Goal: Information Seeking & Learning: Learn about a topic

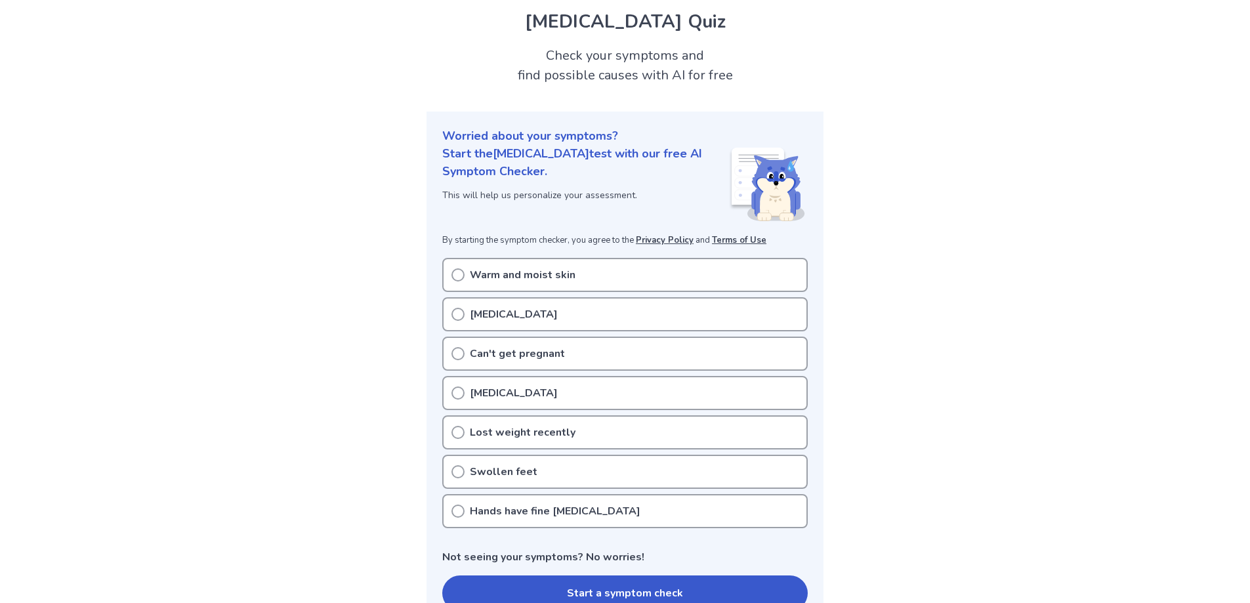
scroll to position [66, 0]
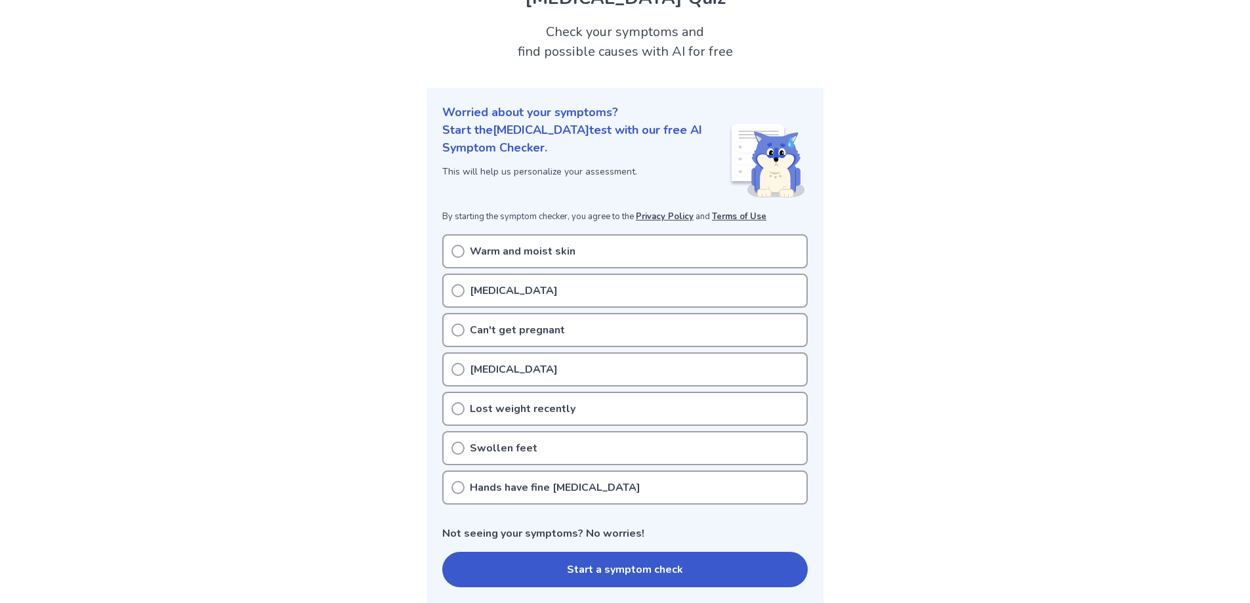
click at [563, 408] on p "Lost weight recently" at bounding box center [523, 409] width 106 height 16
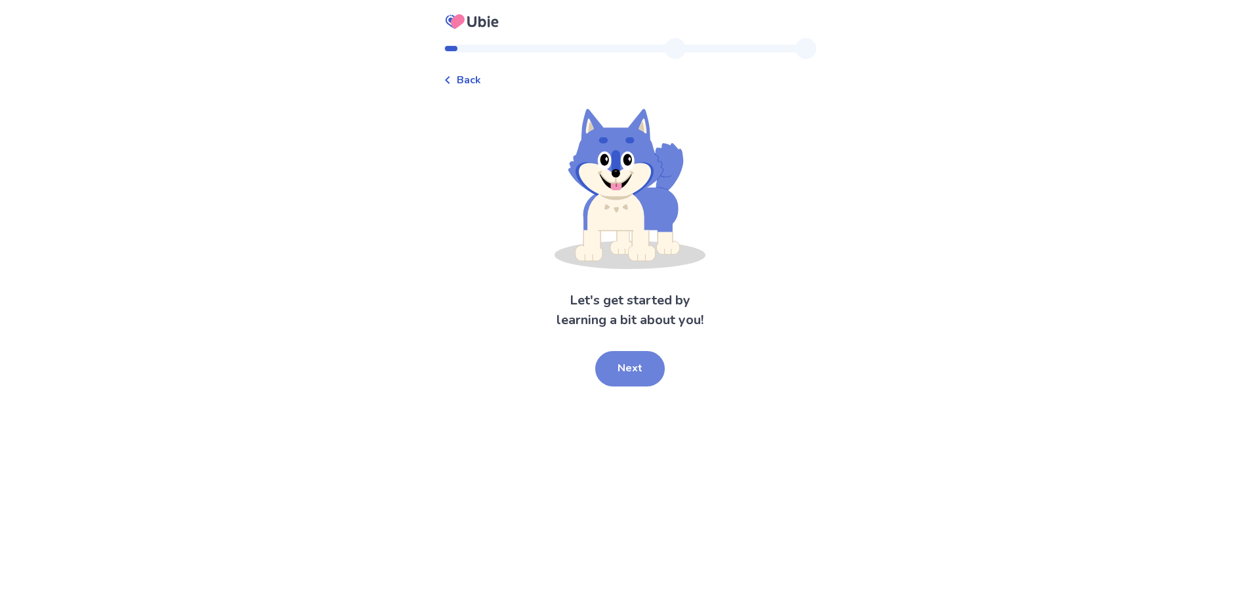
click at [616, 370] on button "Next" at bounding box center [630, 368] width 70 height 35
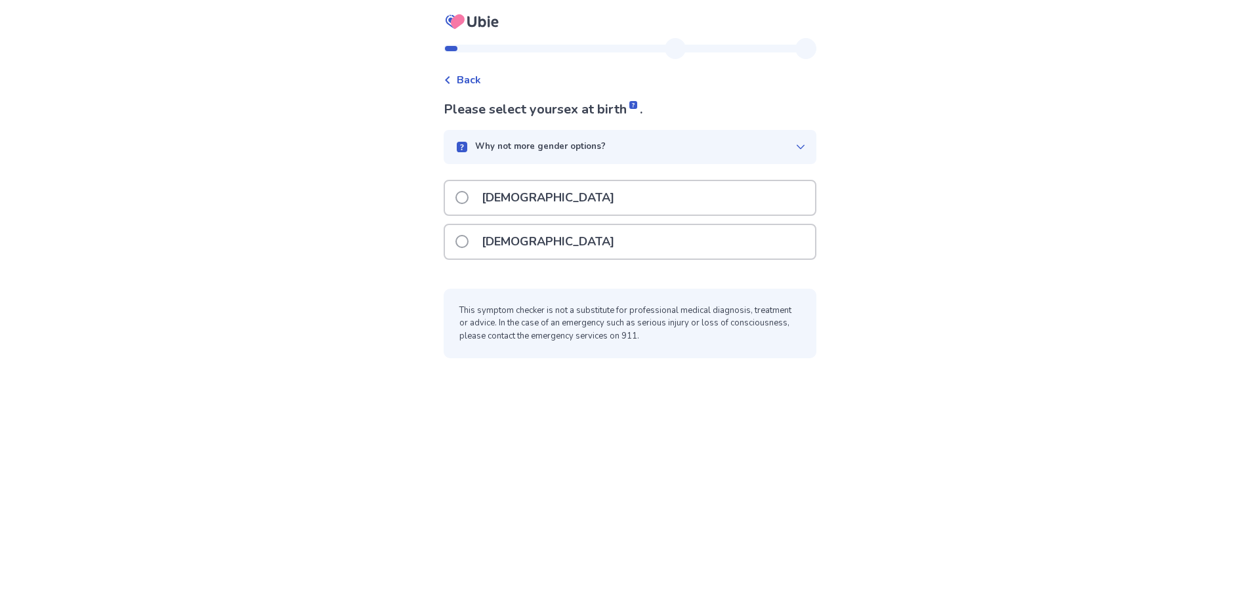
click at [535, 233] on p "[DEMOGRAPHIC_DATA]" at bounding box center [548, 241] width 148 height 33
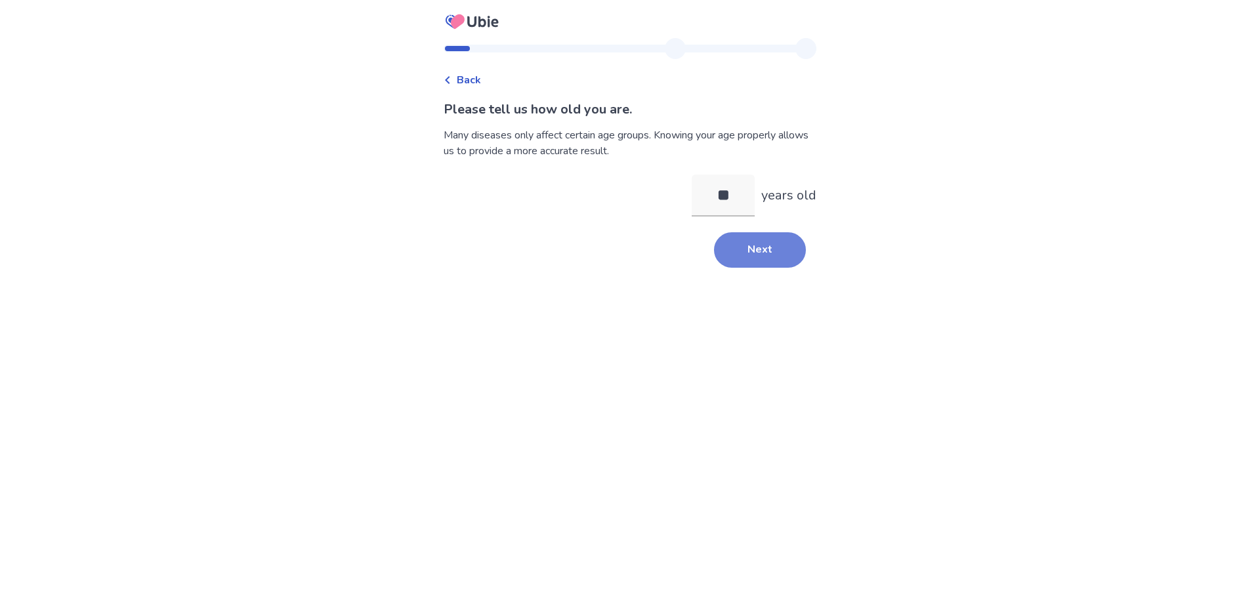
type input "**"
click at [734, 236] on button "Next" at bounding box center [760, 249] width 92 height 35
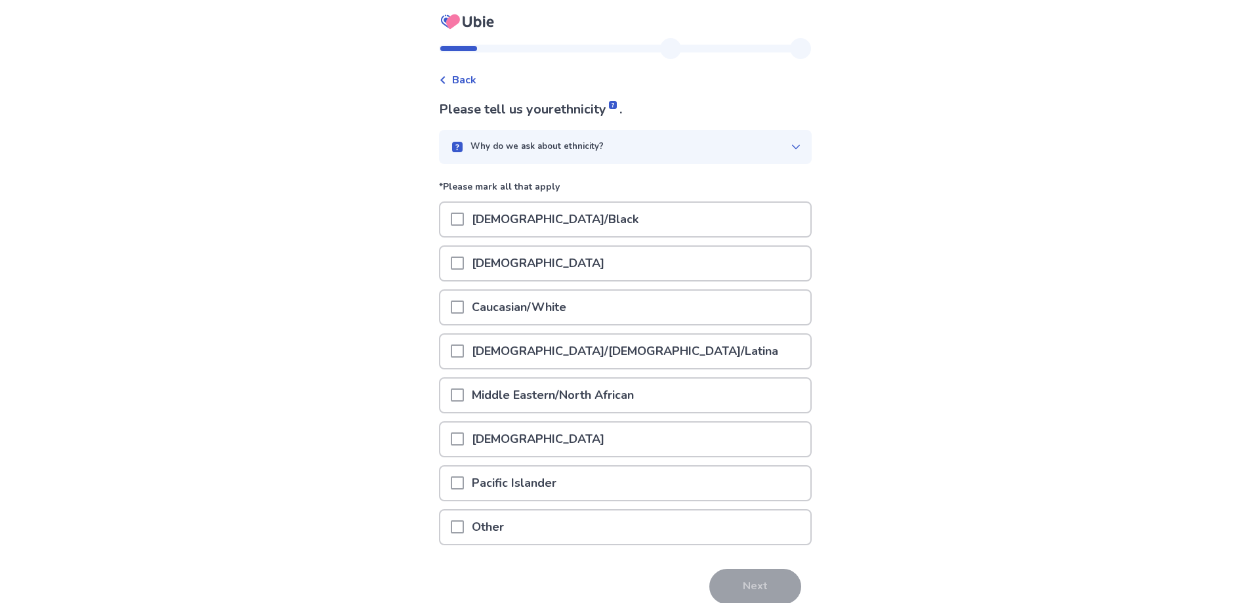
click at [516, 306] on p "Caucasian/White" at bounding box center [519, 307] width 110 height 33
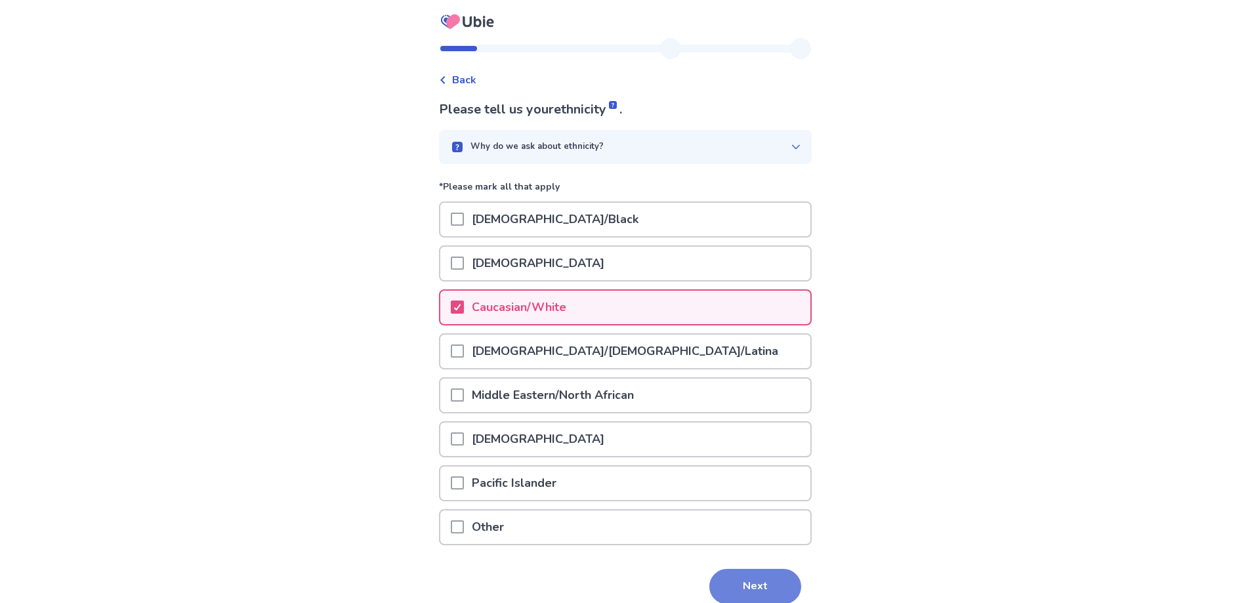
click at [736, 585] on button "Next" at bounding box center [755, 586] width 92 height 35
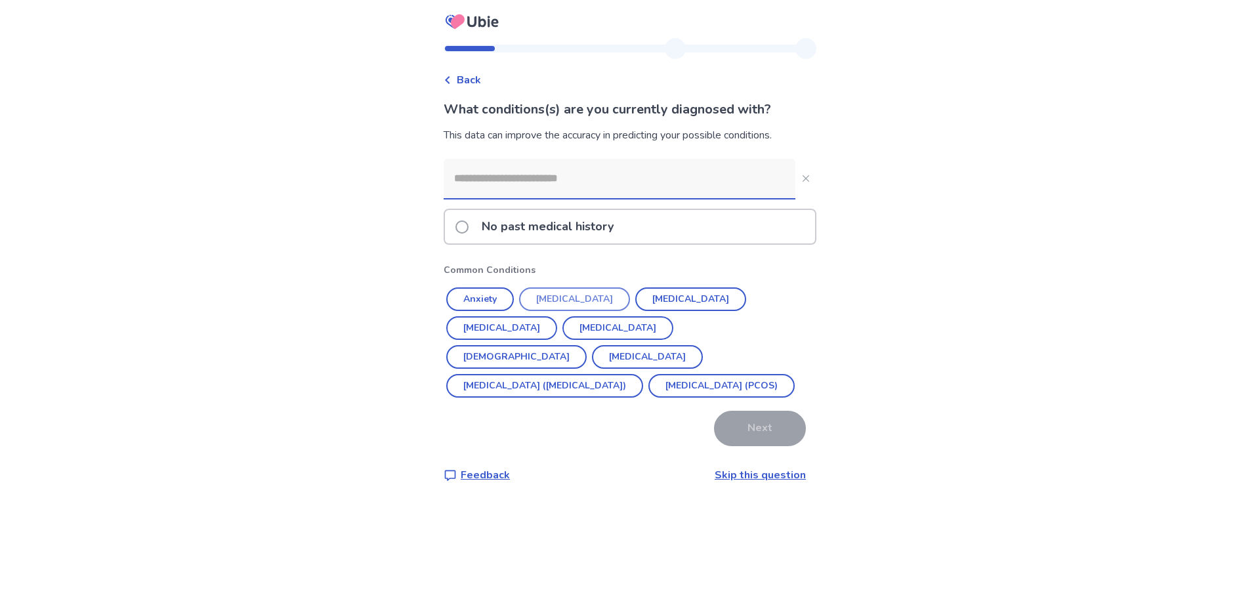
click at [491, 289] on button "Anxiety" at bounding box center [480, 299] width 68 height 24
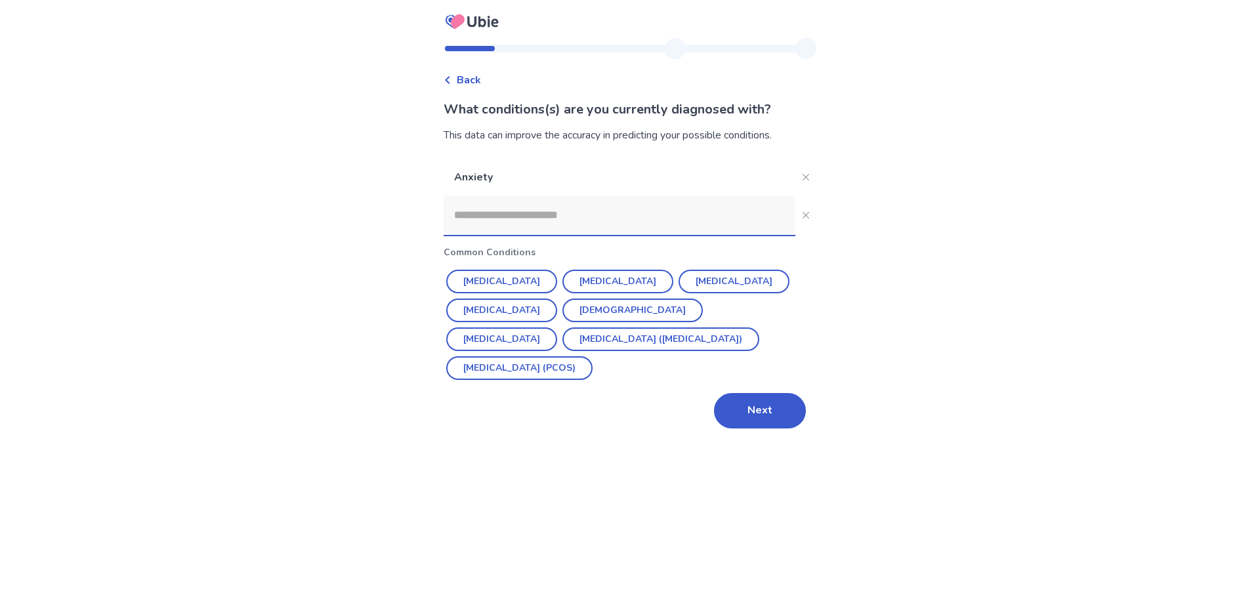
click at [739, 406] on button "Next" at bounding box center [760, 410] width 92 height 35
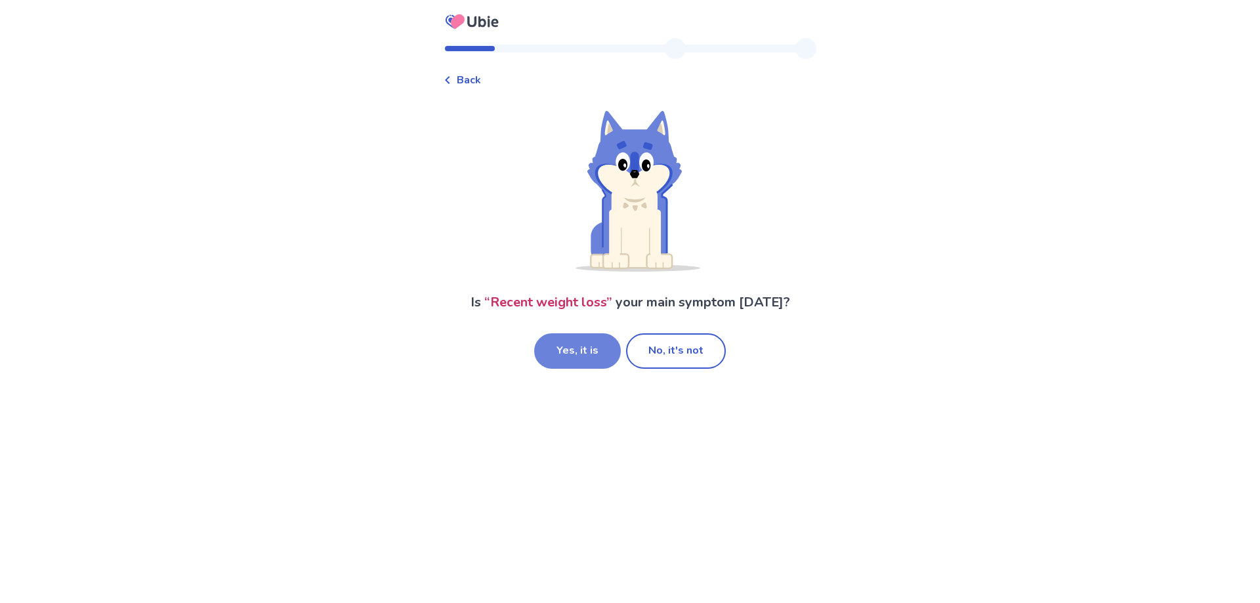
click at [559, 352] on button "Yes, it is" at bounding box center [577, 350] width 87 height 35
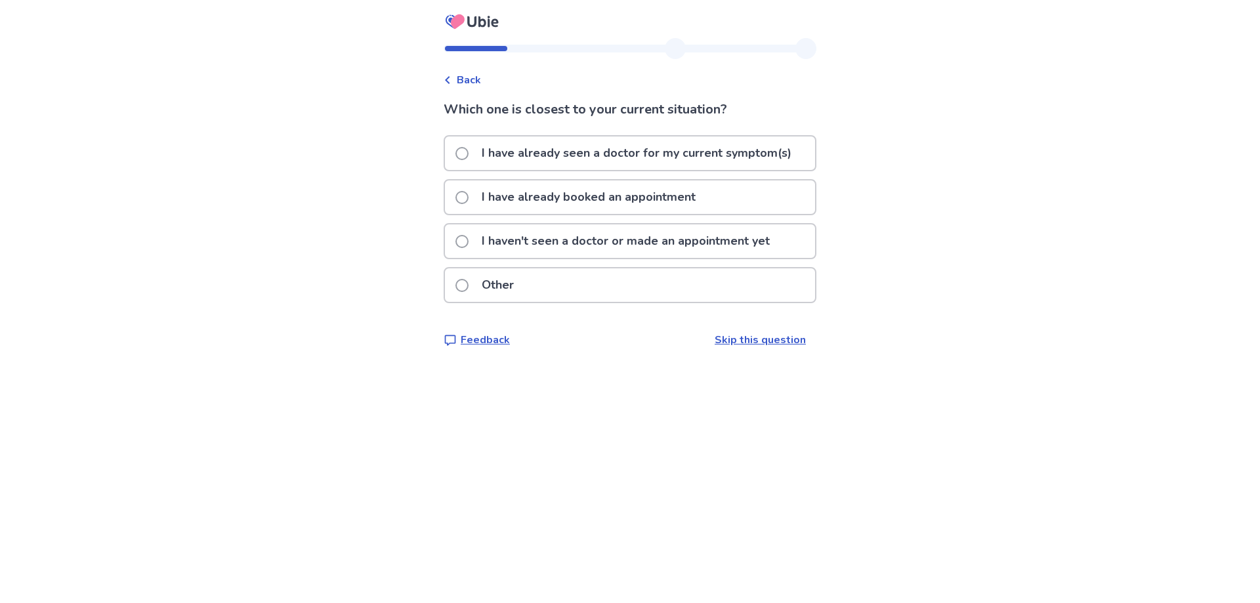
click at [527, 197] on p "I have already booked an appointment" at bounding box center [589, 196] width 230 height 33
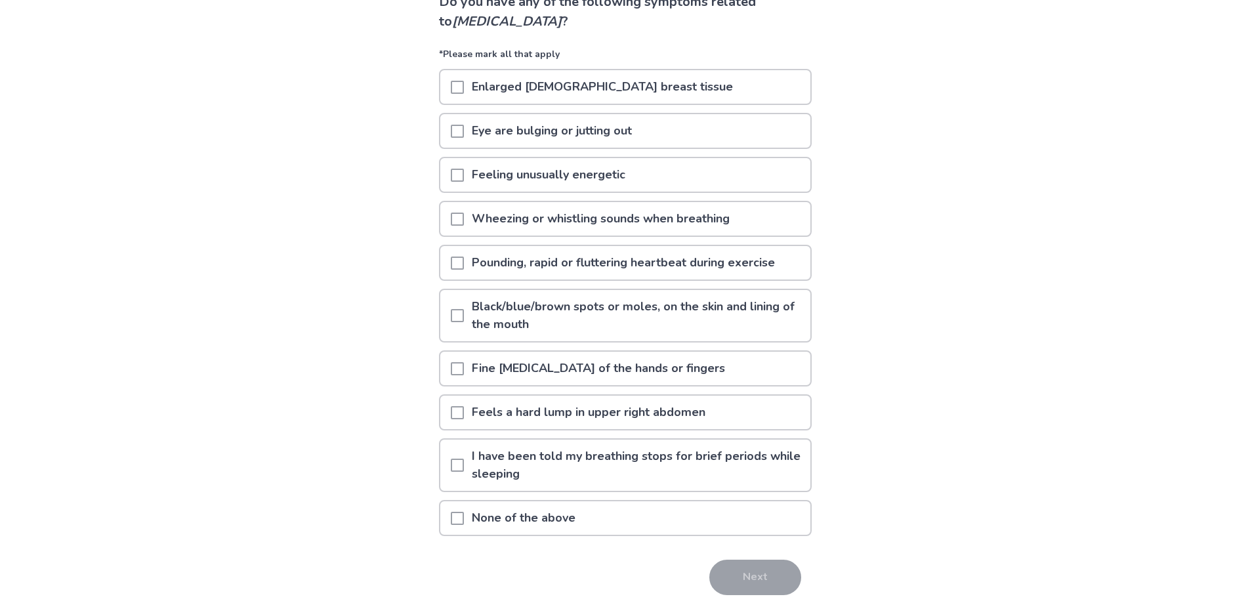
scroll to position [131, 0]
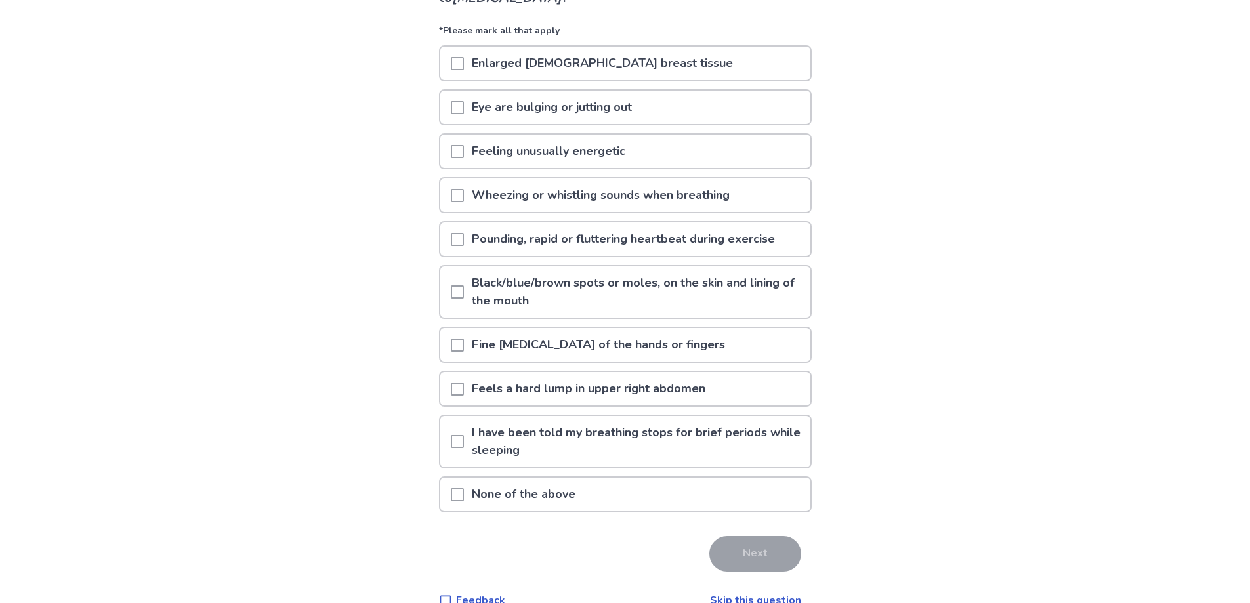
click at [502, 499] on p "None of the above" at bounding box center [523, 494] width 119 height 33
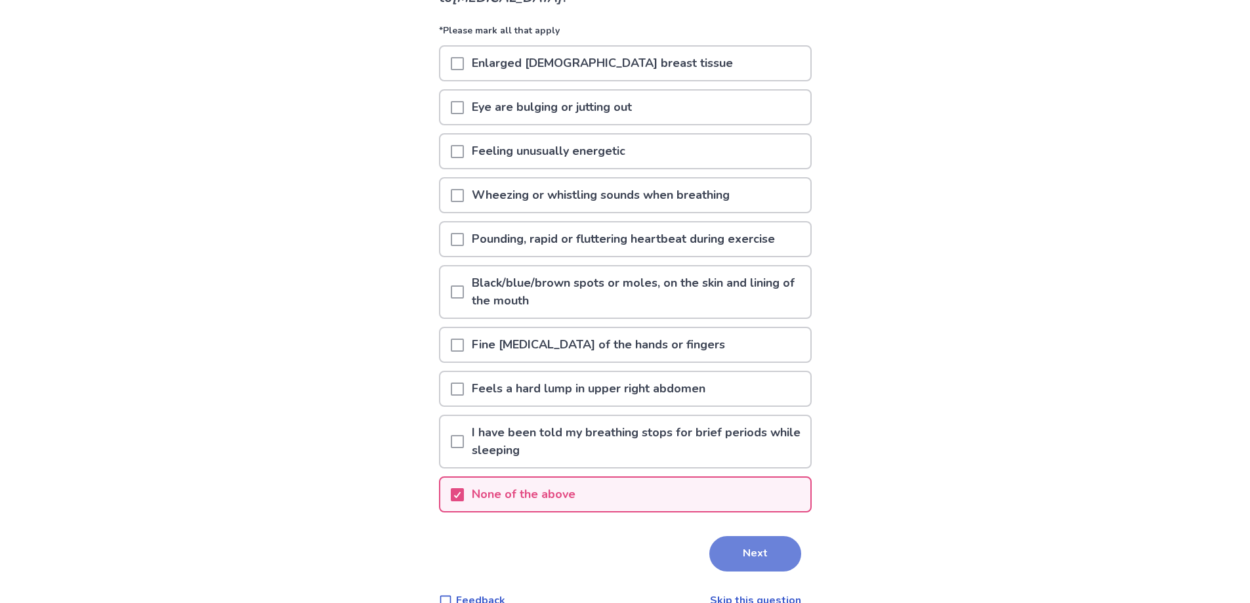
click at [754, 540] on button "Next" at bounding box center [755, 553] width 92 height 35
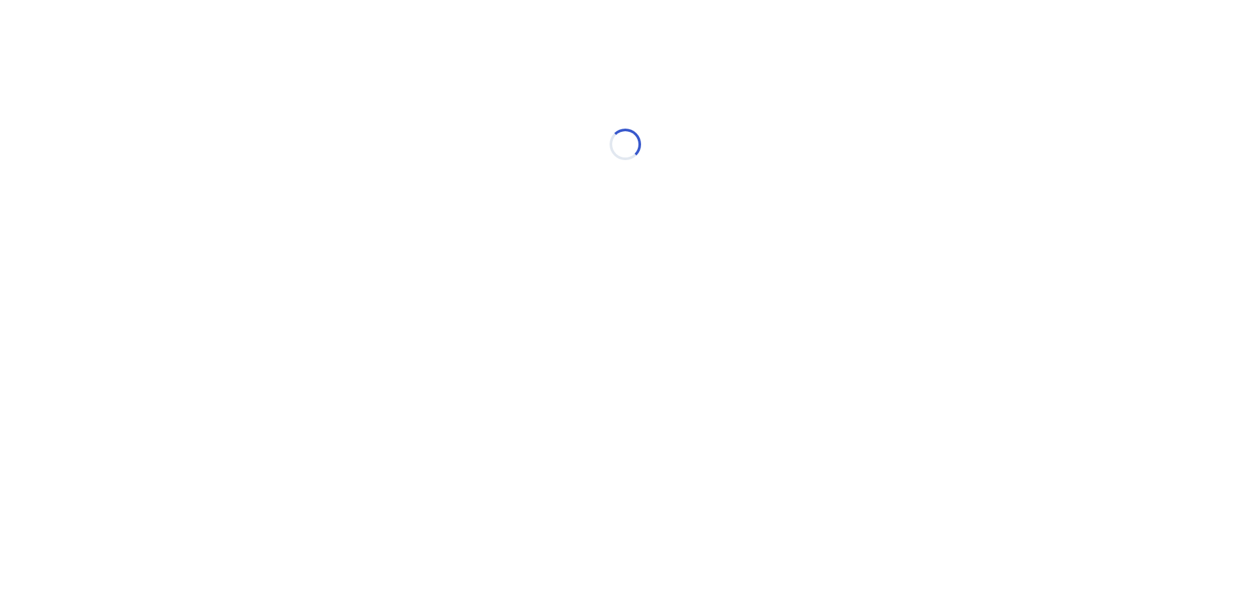
scroll to position [0, 0]
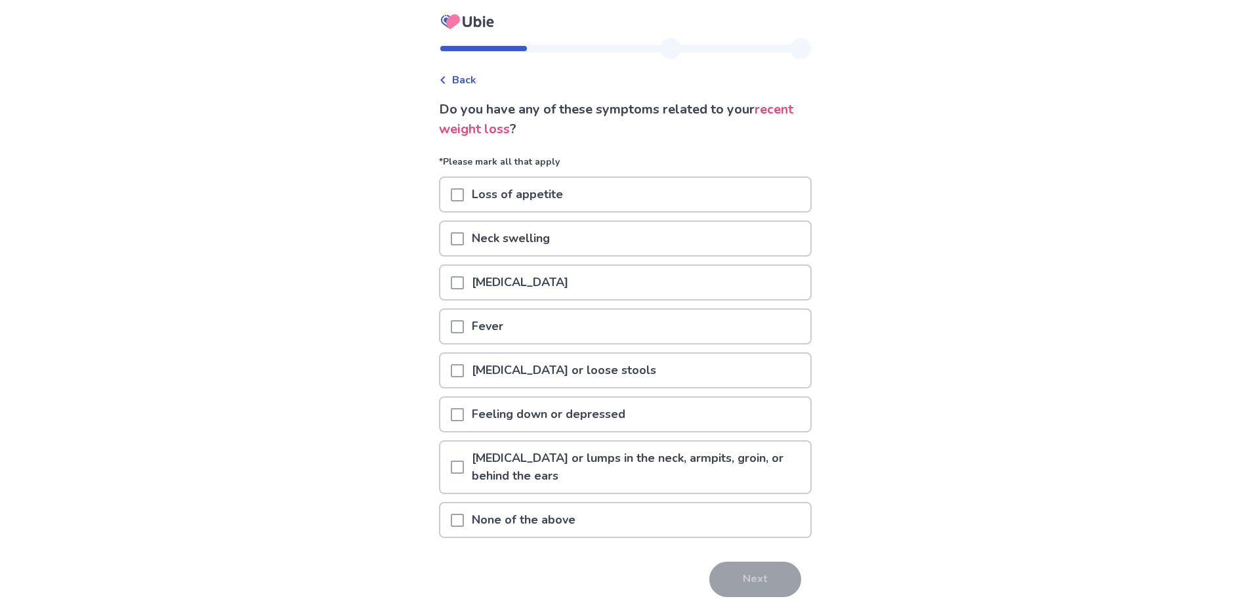
click at [474, 197] on p "Loss of appetite" at bounding box center [517, 194] width 107 height 33
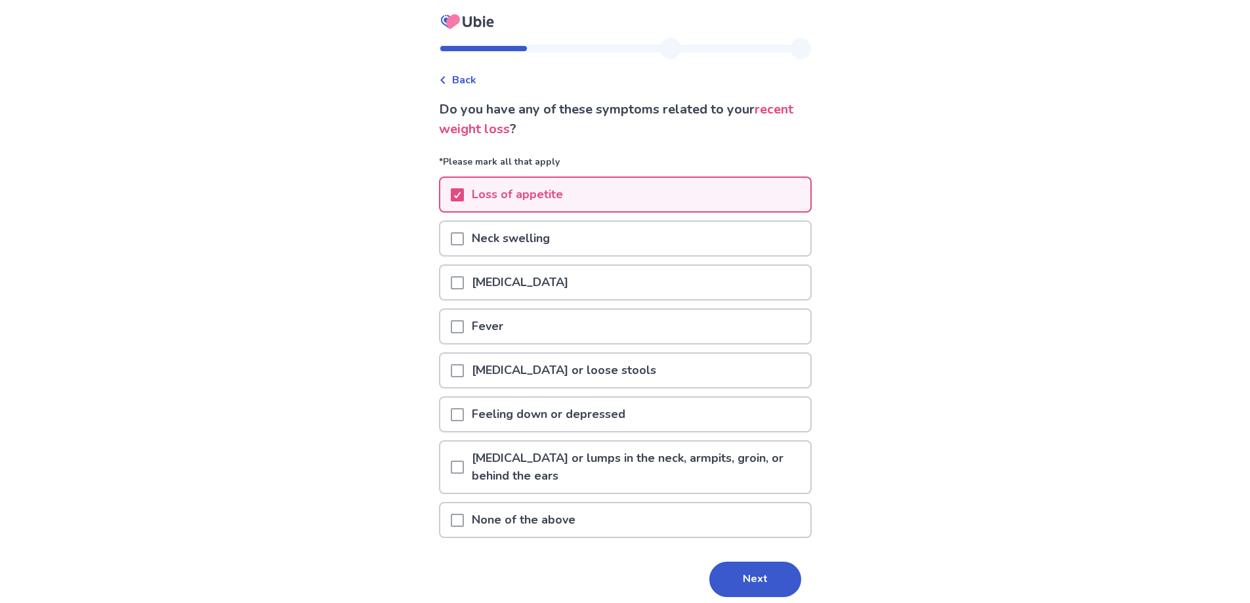
click at [464, 381] on div at bounding box center [457, 370] width 13 height 33
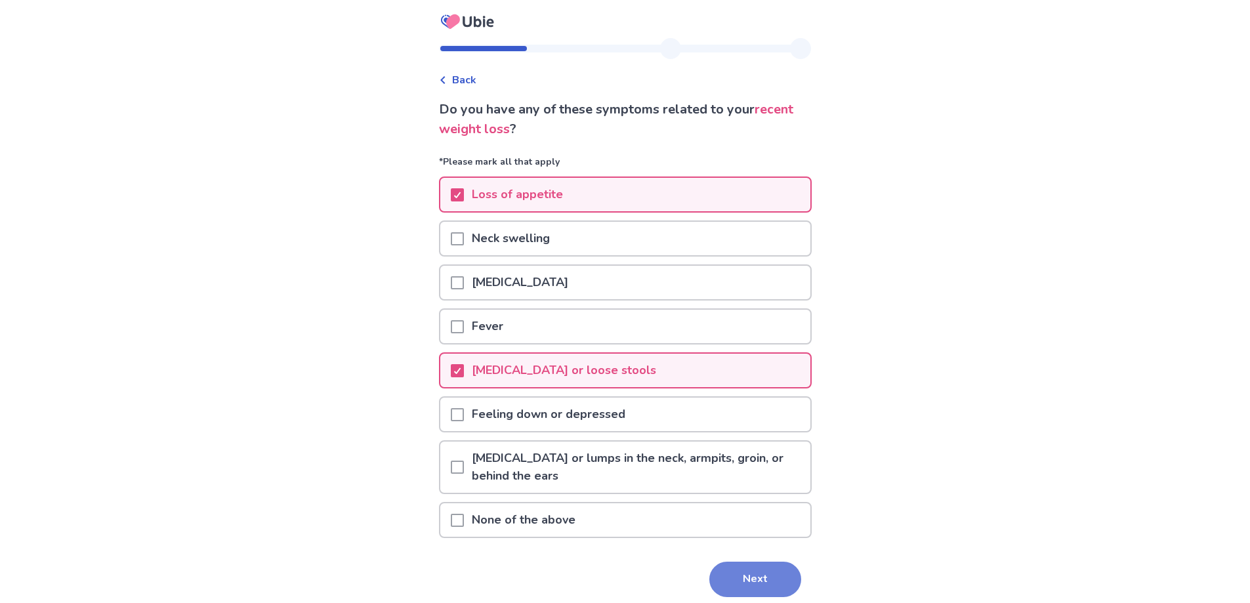
click at [750, 587] on button "Next" at bounding box center [755, 579] width 92 height 35
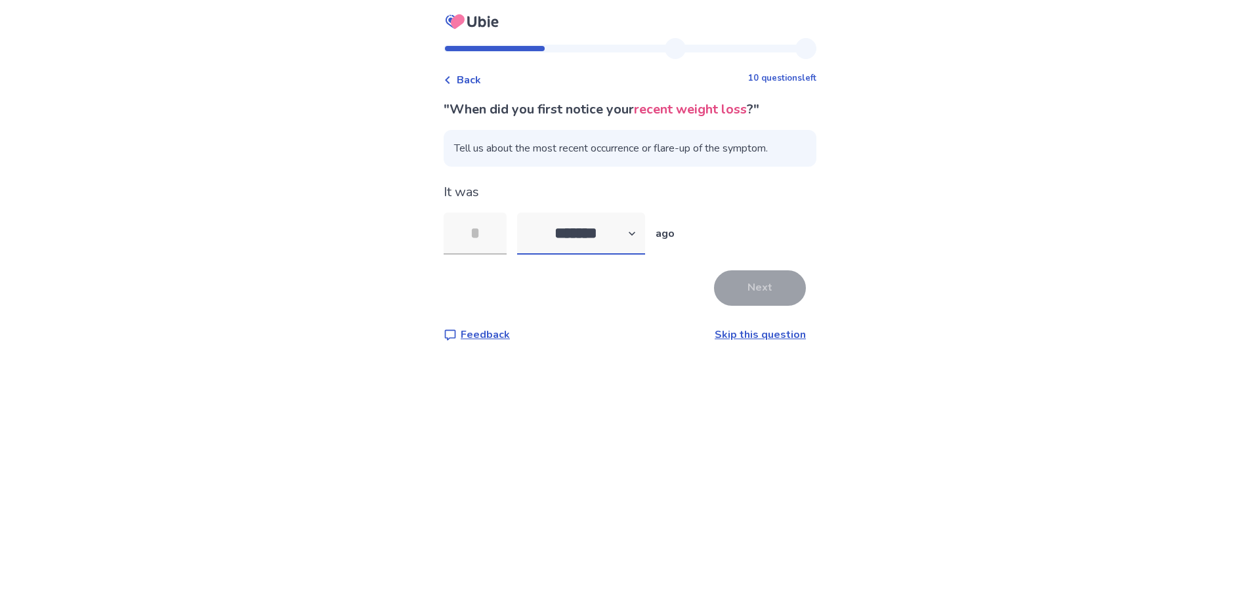
click at [604, 234] on select "******* ****** ******* ******** *******" at bounding box center [581, 234] width 128 height 42
select select "*"
click at [525, 213] on select "******* ****** ******* ******** *******" at bounding box center [581, 234] width 128 height 42
click at [495, 239] on input "tel" at bounding box center [474, 234] width 63 height 42
type input "*"
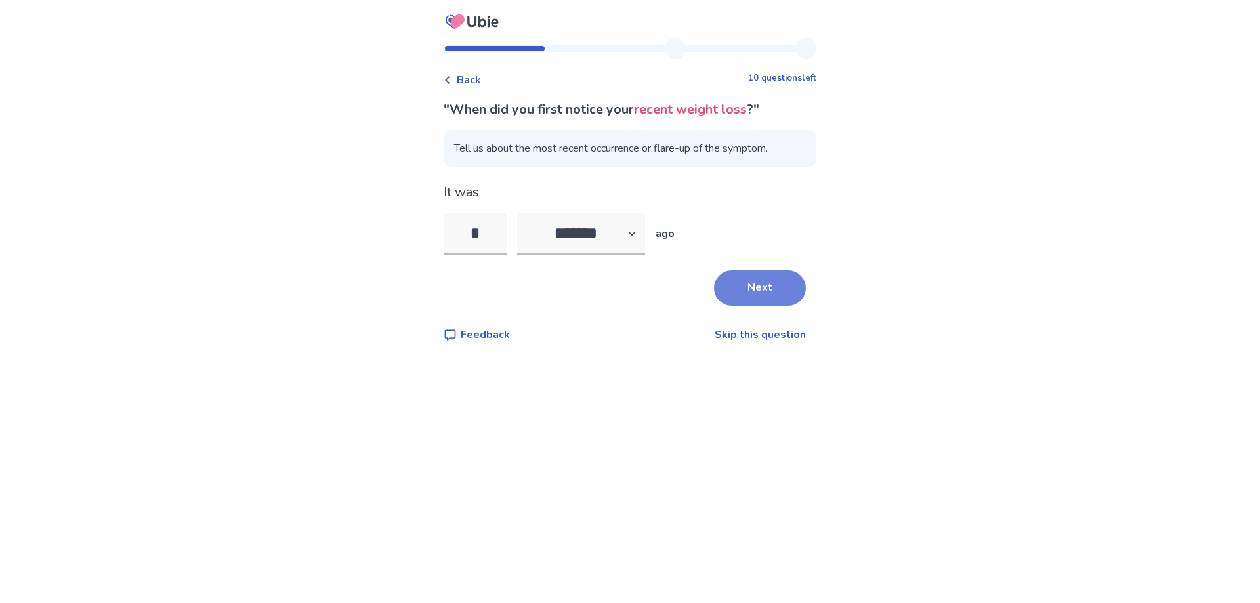
click at [752, 289] on button "Next" at bounding box center [760, 287] width 92 height 35
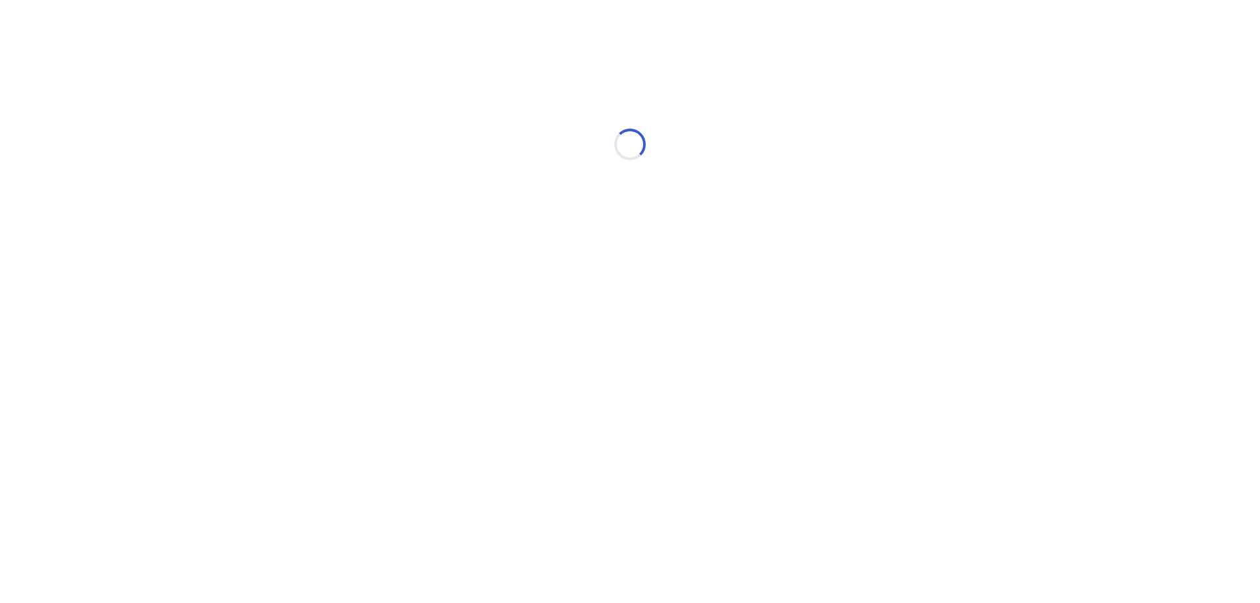
select select "*"
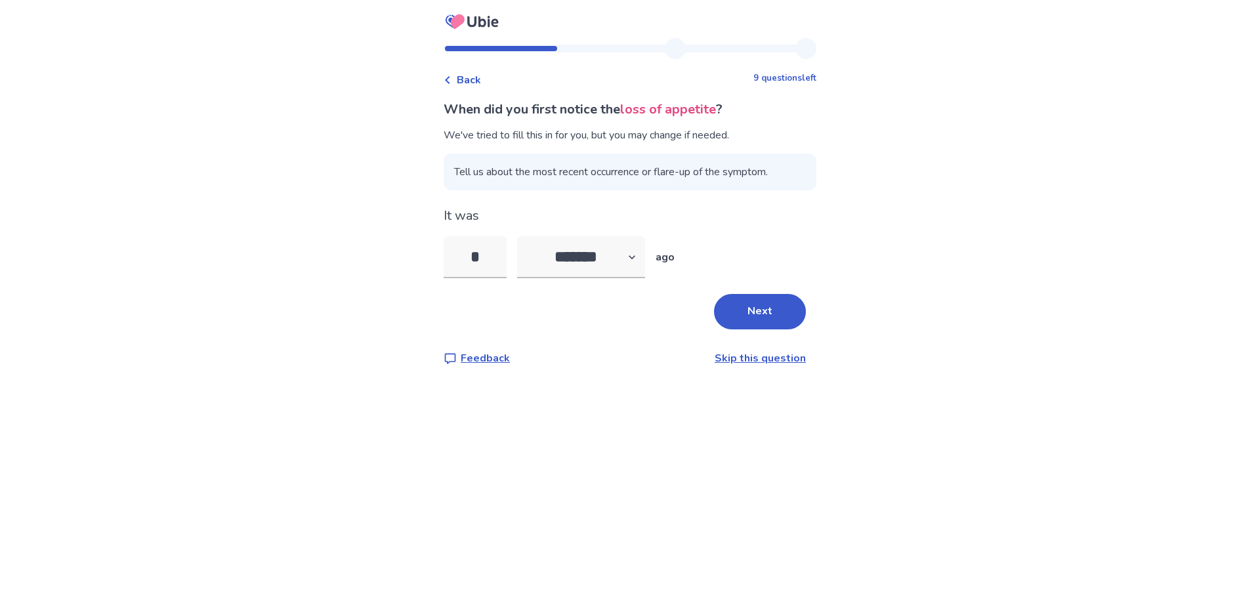
click at [733, 304] on button "Next" at bounding box center [760, 311] width 92 height 35
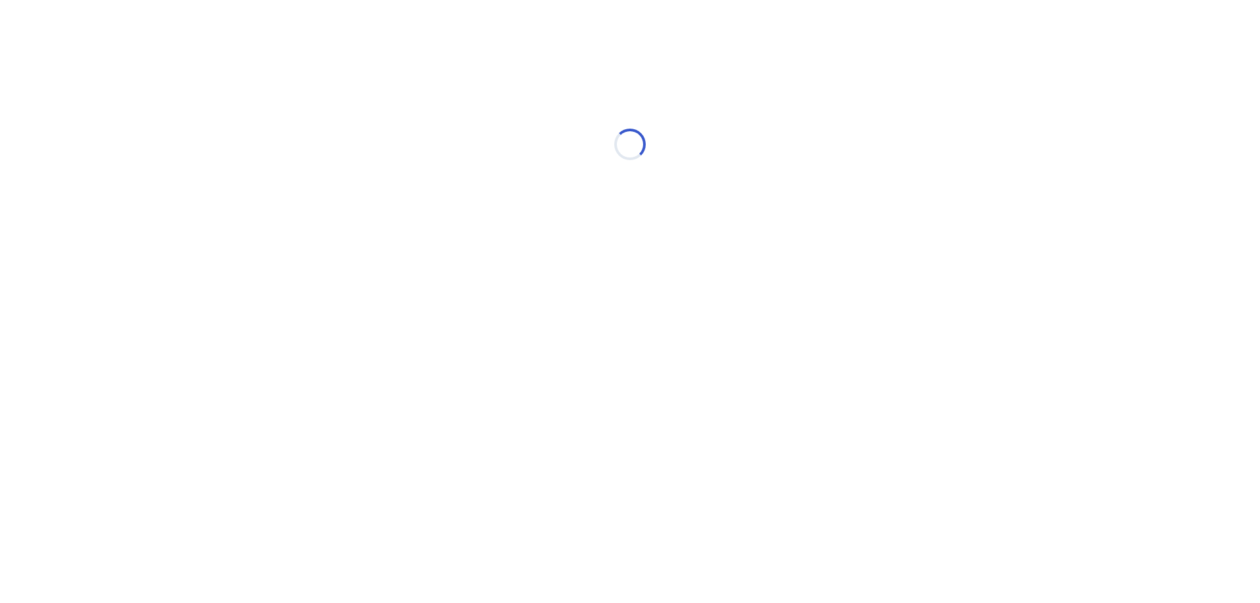
select select "*"
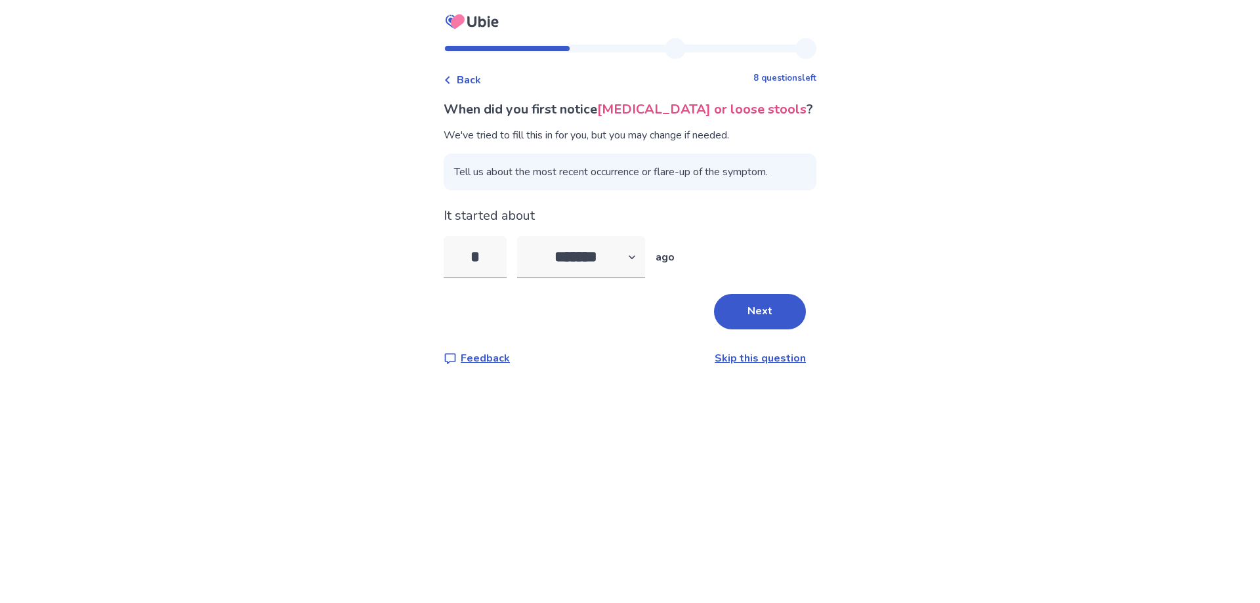
drag, startPoint x: 788, startPoint y: 322, endPoint x: 349, endPoint y: 201, distance: 455.2
click at [784, 322] on button "Next" at bounding box center [760, 311] width 92 height 35
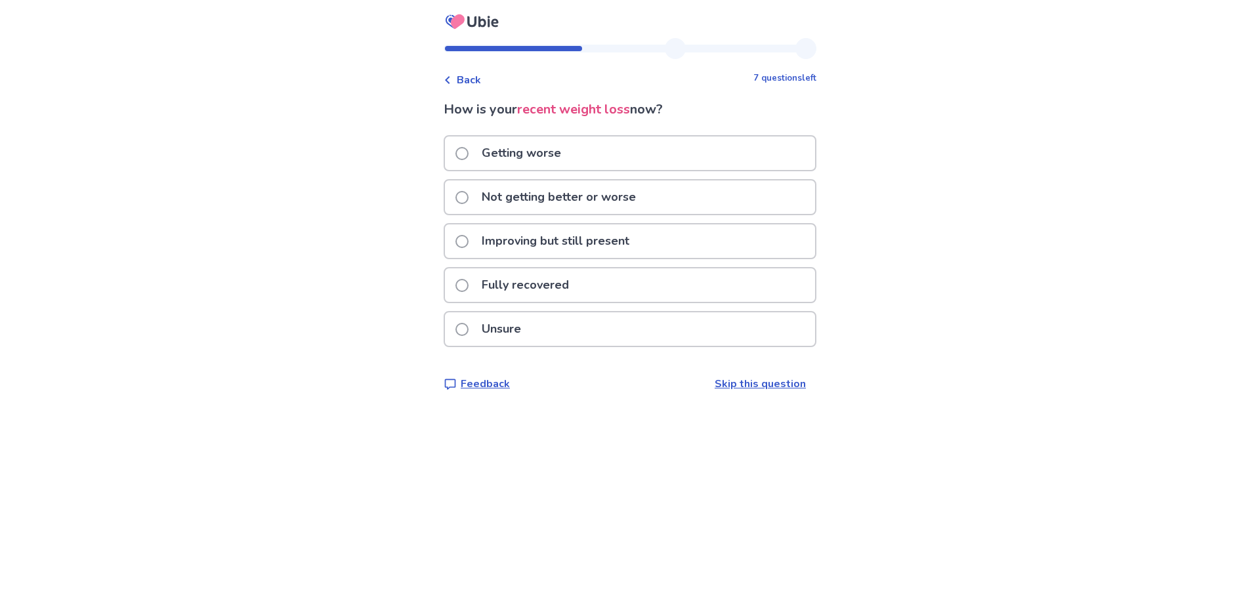
click at [482, 202] on p "Not getting better or worse" at bounding box center [559, 196] width 170 height 33
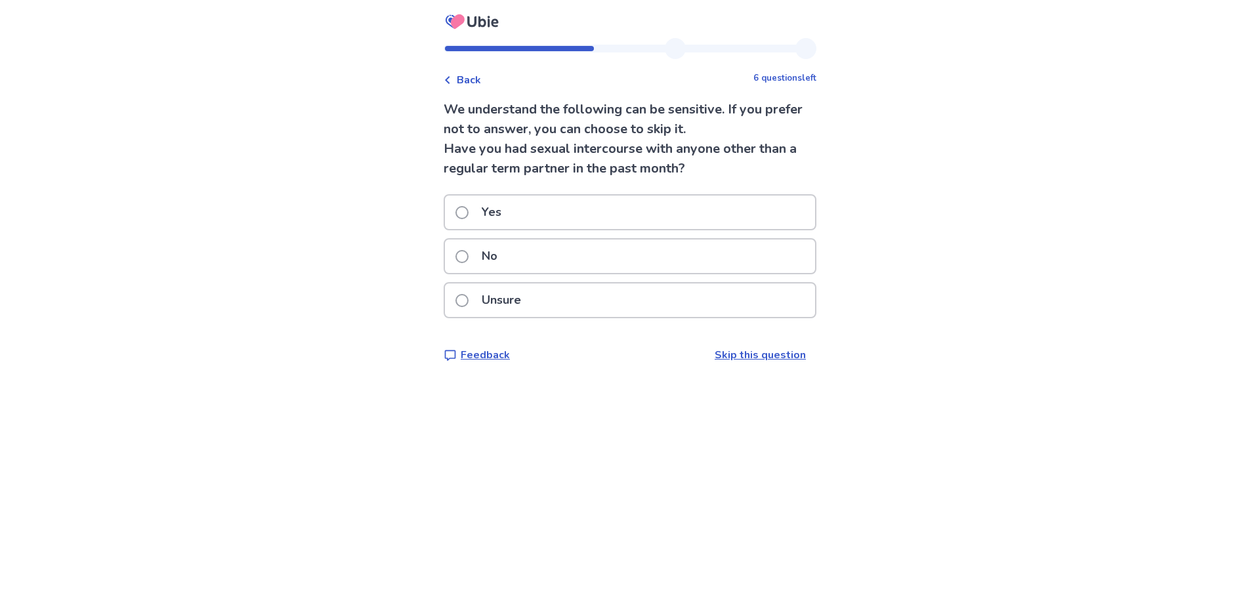
click at [503, 264] on p "No" at bounding box center [489, 255] width 31 height 33
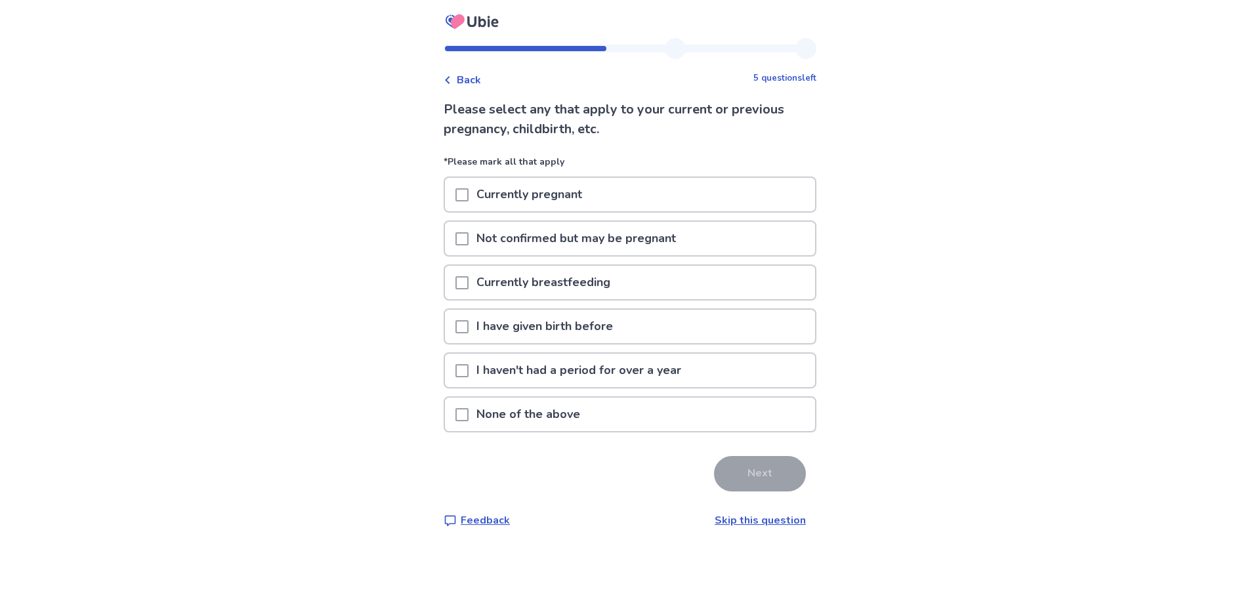
click at [495, 415] on p "None of the above" at bounding box center [527, 414] width 119 height 33
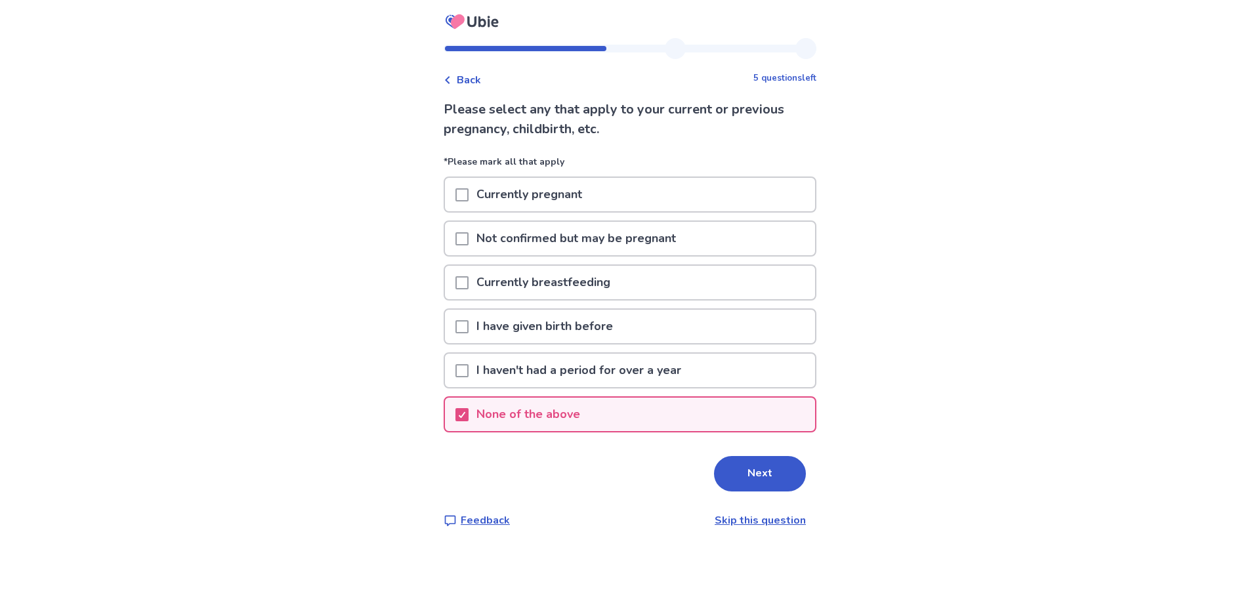
drag, startPoint x: 754, startPoint y: 480, endPoint x: 747, endPoint y: 478, distance: 6.8
click at [752, 479] on button "Next" at bounding box center [760, 473] width 92 height 35
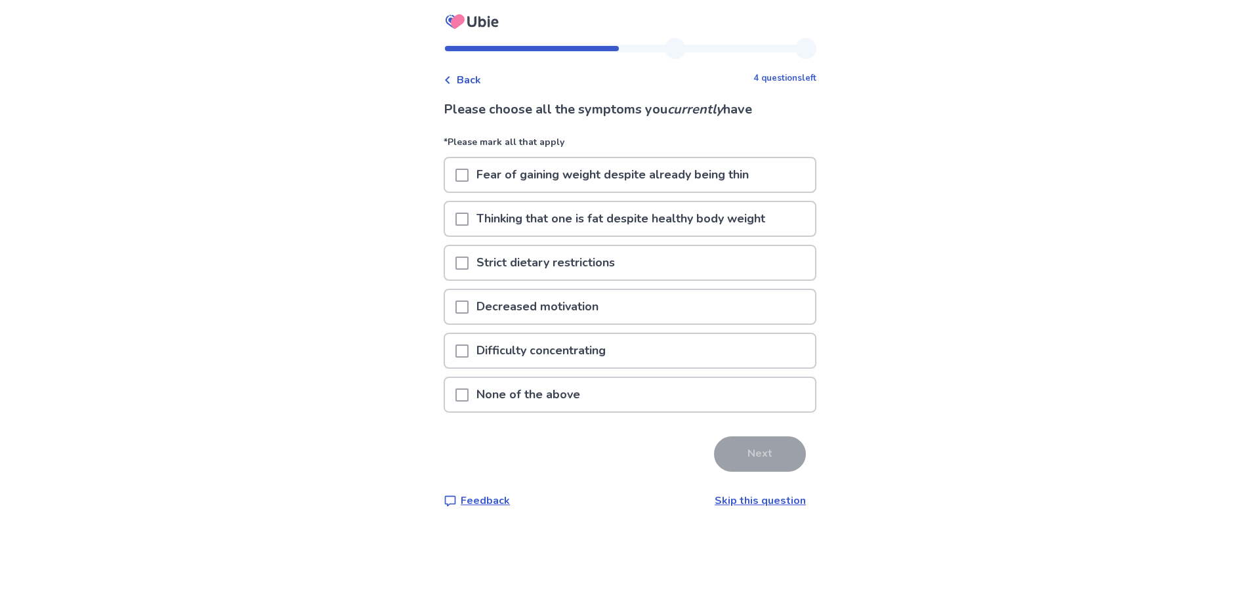
click at [468, 398] on span at bounding box center [461, 394] width 13 height 13
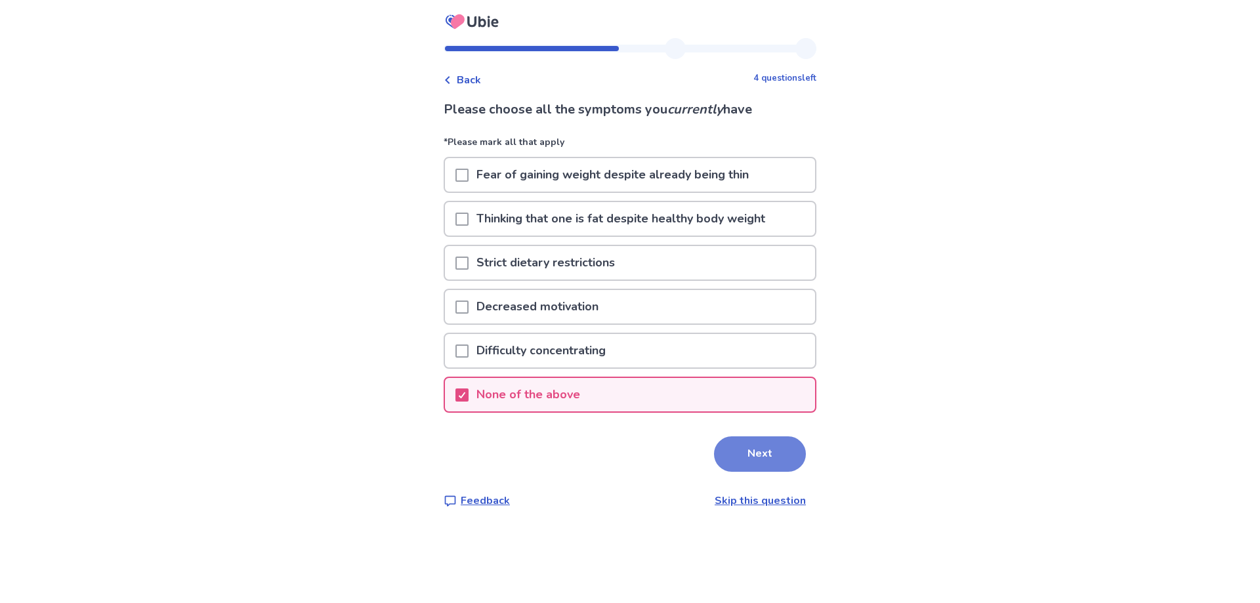
click at [758, 466] on button "Next" at bounding box center [760, 453] width 92 height 35
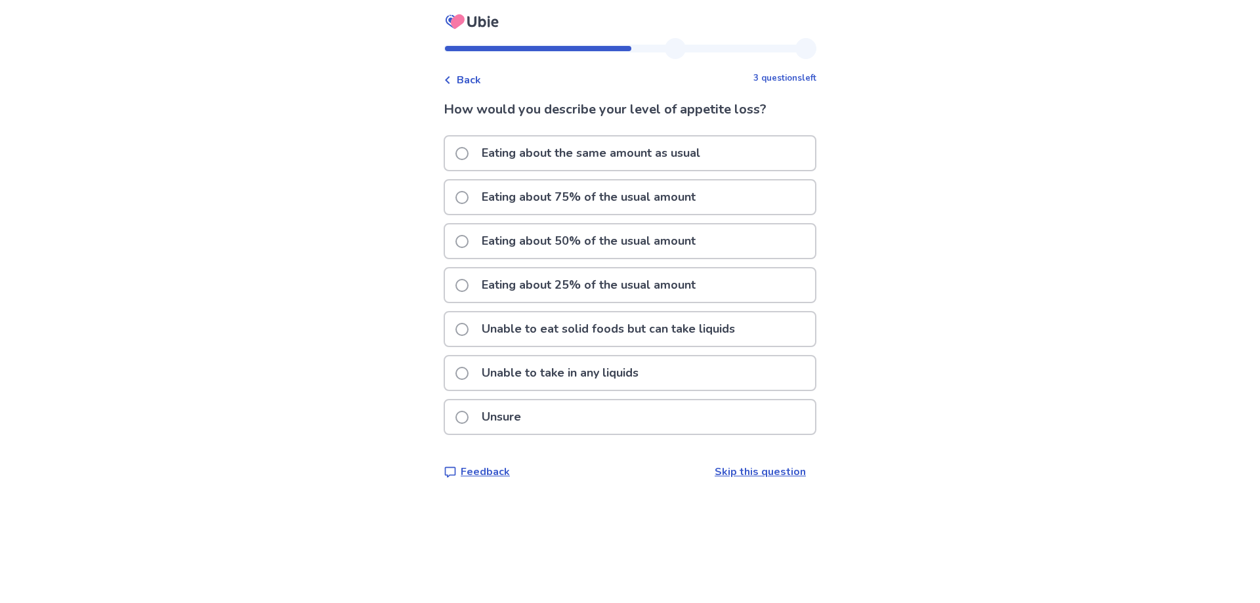
click at [539, 243] on p "Eating about 50% of the usual amount" at bounding box center [589, 240] width 230 height 33
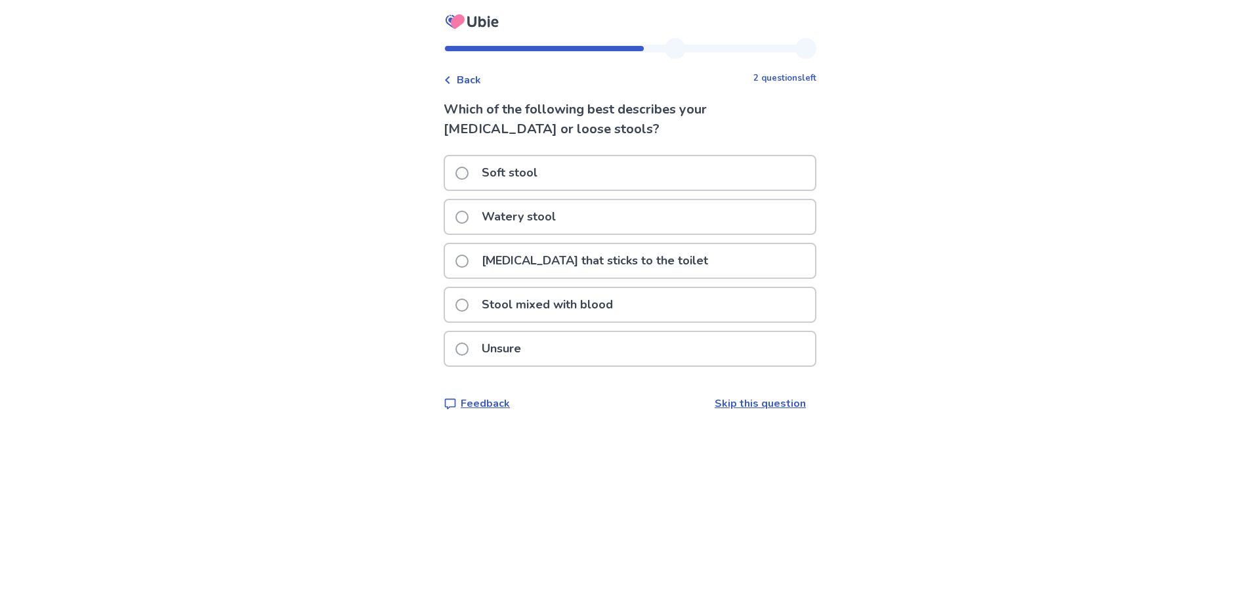
click at [505, 207] on p "Watery stool" at bounding box center [519, 216] width 90 height 33
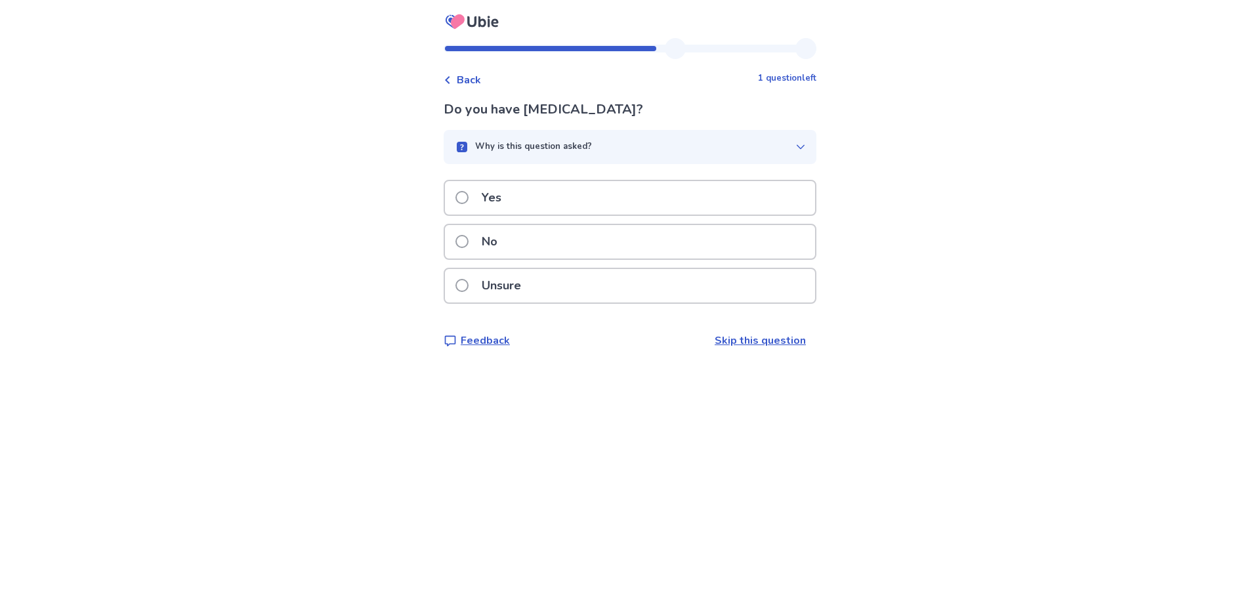
click at [476, 240] on label "No" at bounding box center [480, 241] width 50 height 33
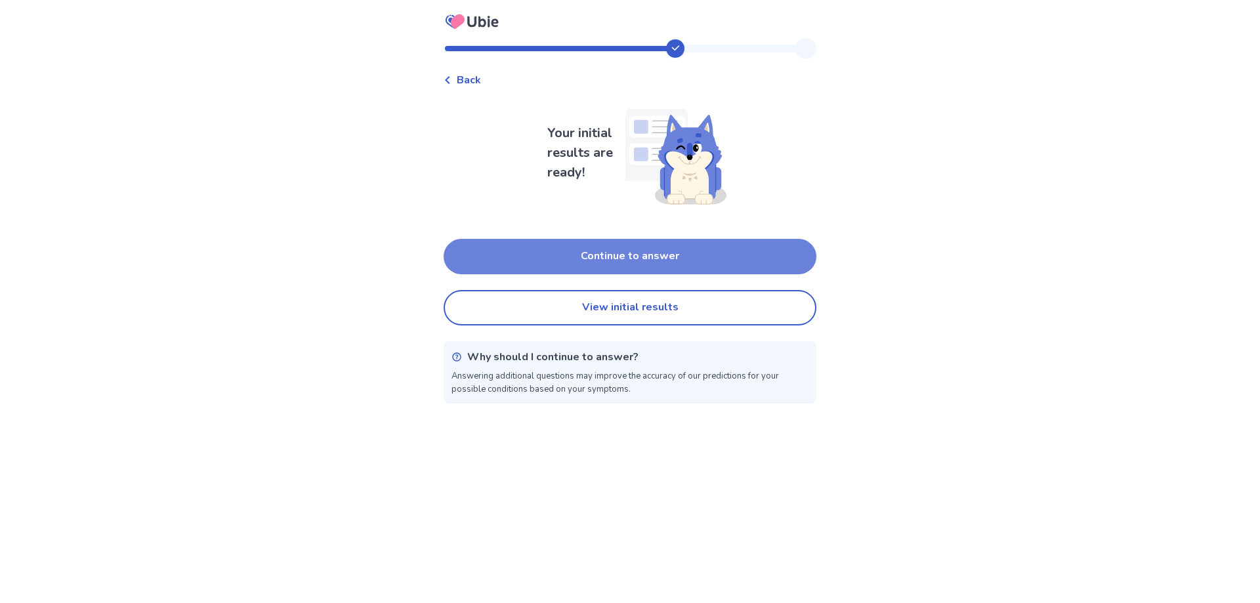
click at [578, 253] on button "Continue to answer" at bounding box center [629, 256] width 373 height 35
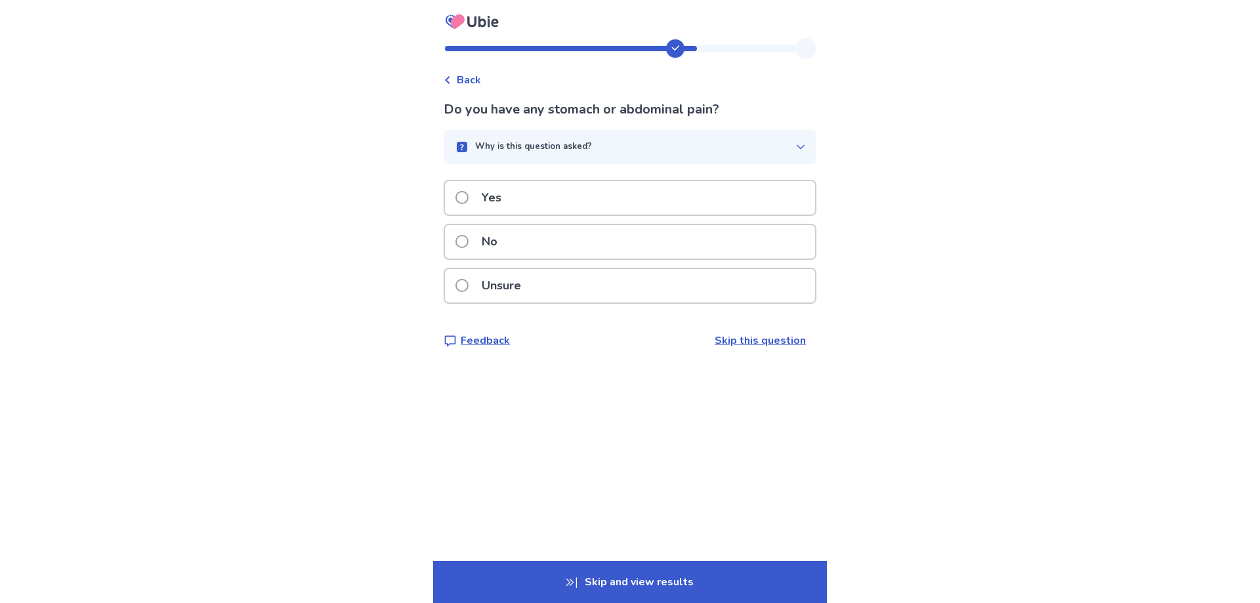
click at [543, 240] on div "No" at bounding box center [630, 241] width 370 height 33
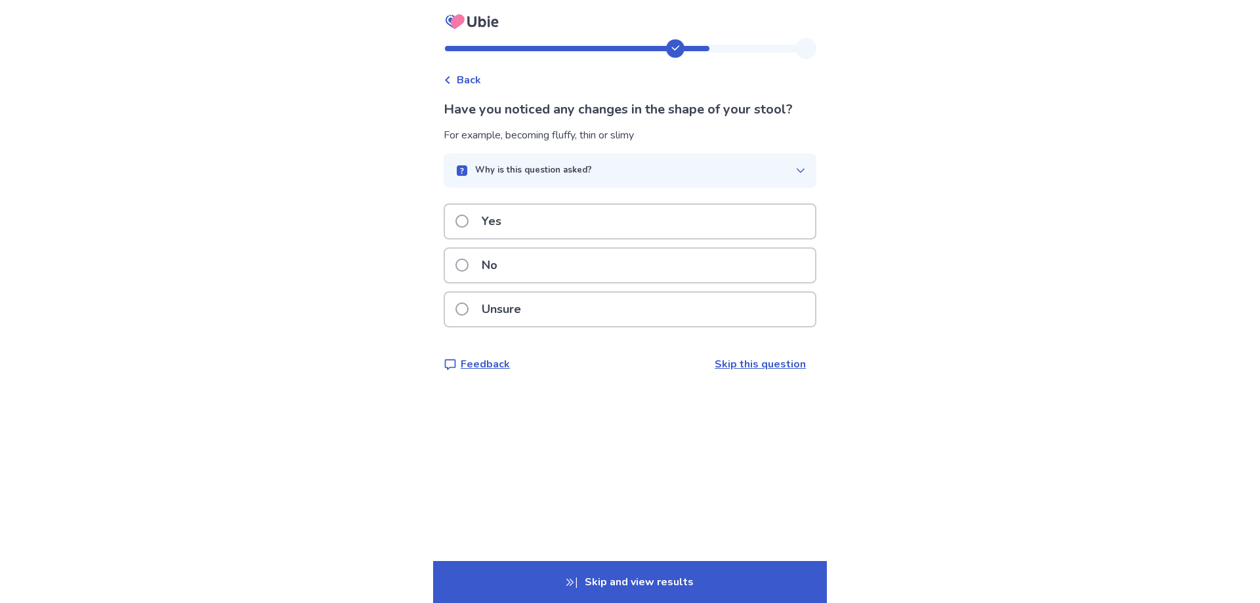
click at [534, 232] on div "Yes" at bounding box center [630, 221] width 370 height 33
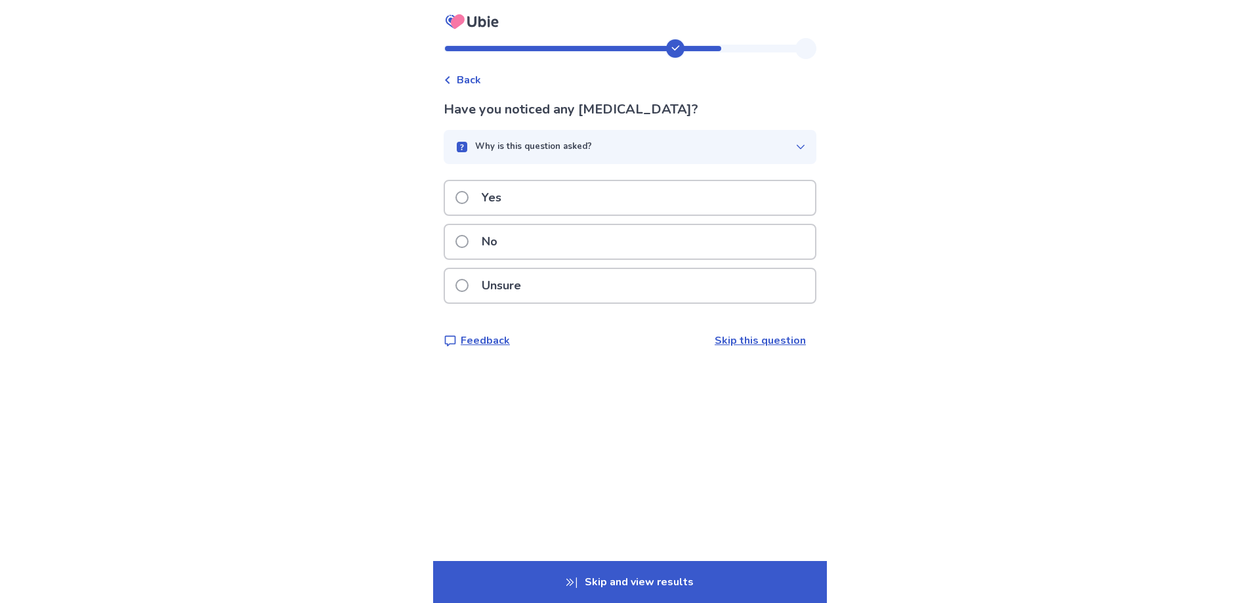
click at [522, 243] on div "No" at bounding box center [630, 241] width 370 height 33
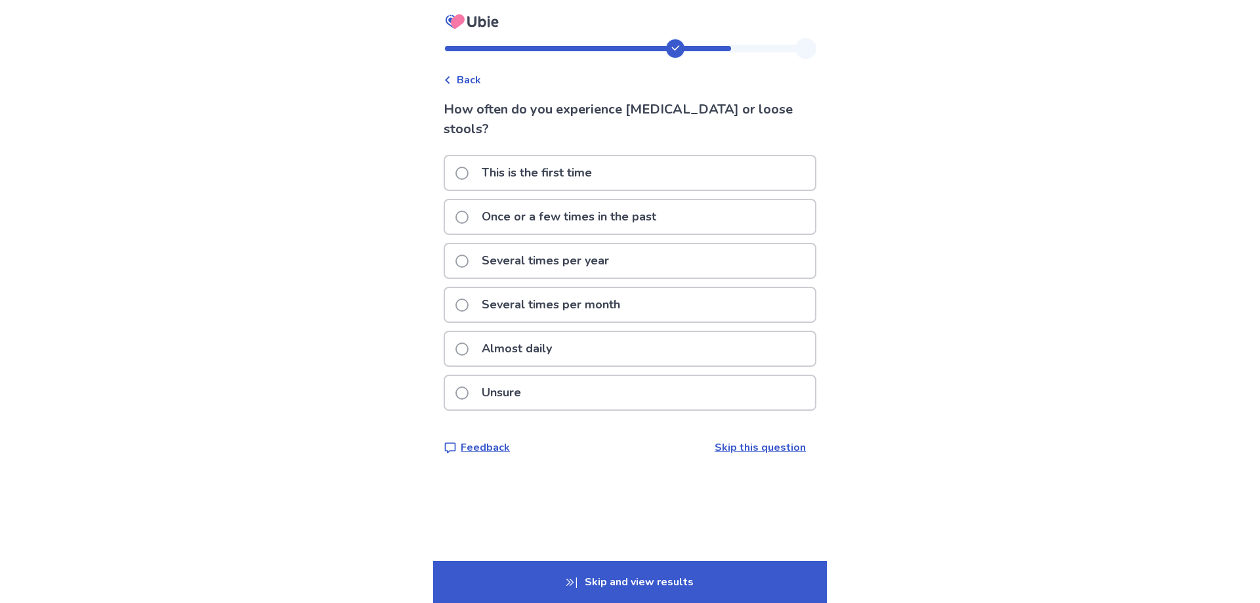
click at [579, 203] on p "Once or a few times in the past" at bounding box center [569, 216] width 190 height 33
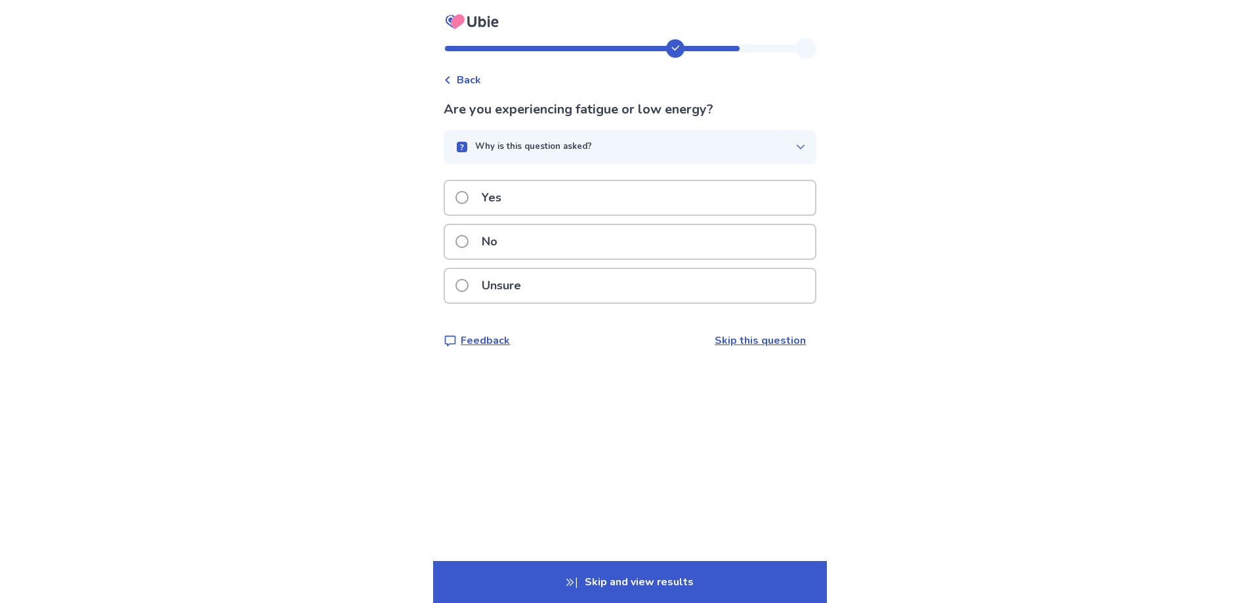
click at [497, 192] on p "Yes" at bounding box center [491, 197] width 35 height 33
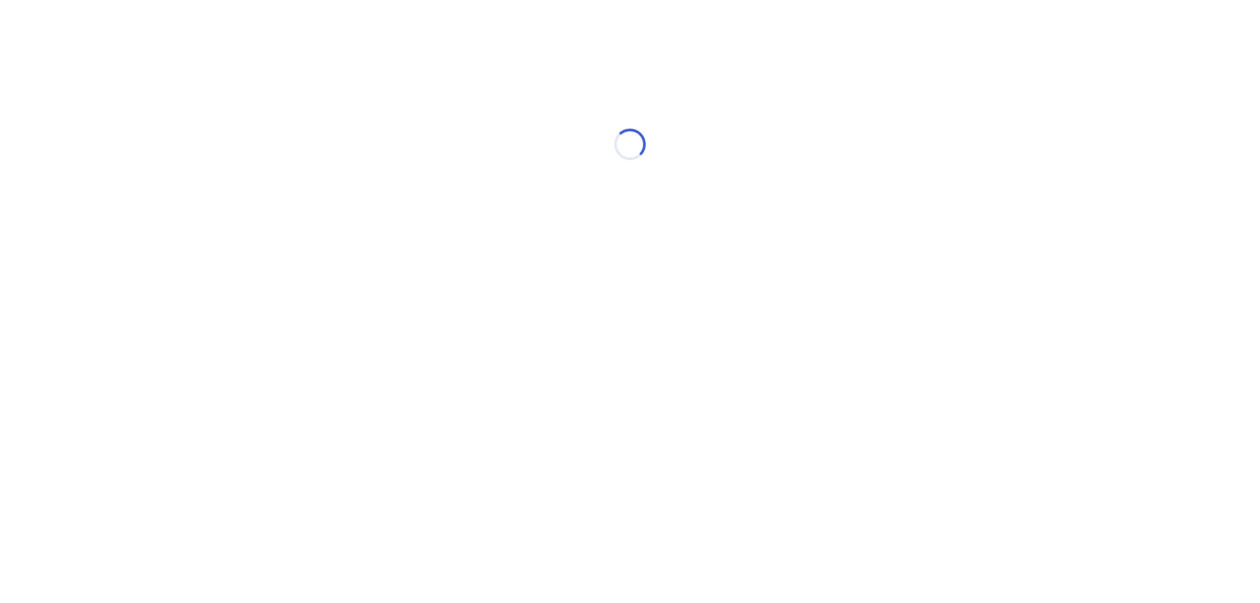
select select "*"
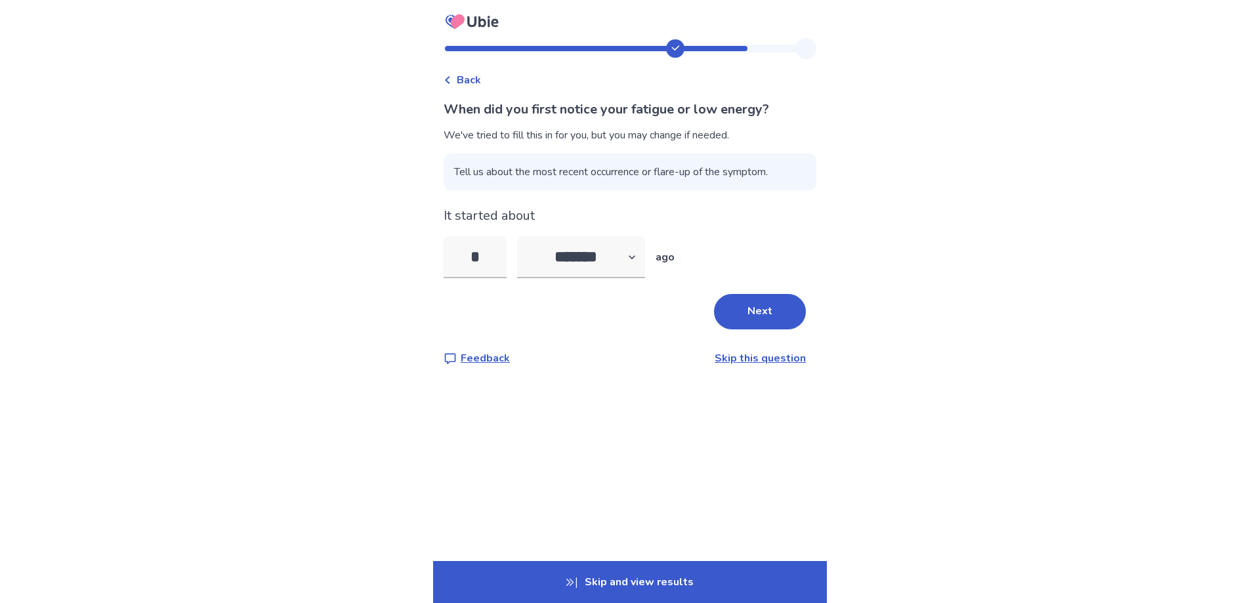
drag, startPoint x: 489, startPoint y: 253, endPoint x: 445, endPoint y: 253, distance: 44.0
click at [445, 253] on div "Back When did you first notice your fatigue or low energy? We've tried to fill …" at bounding box center [630, 212] width 394 height 349
type input "*"
click at [745, 311] on button "Next" at bounding box center [760, 311] width 92 height 35
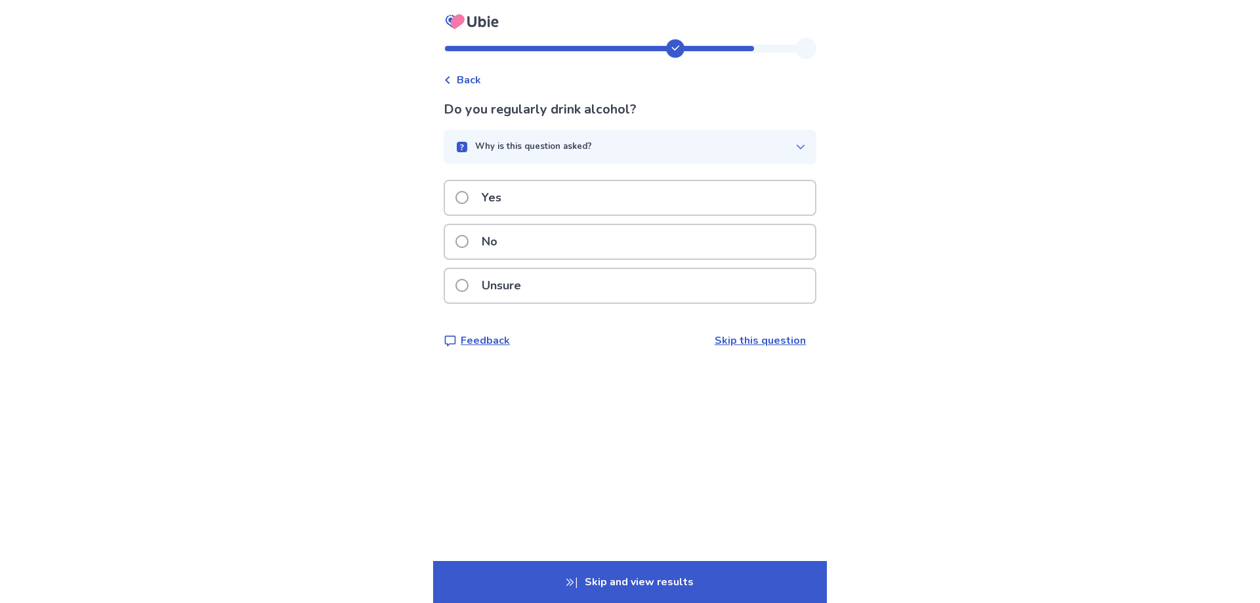
click at [474, 236] on label "No" at bounding box center [480, 241] width 50 height 33
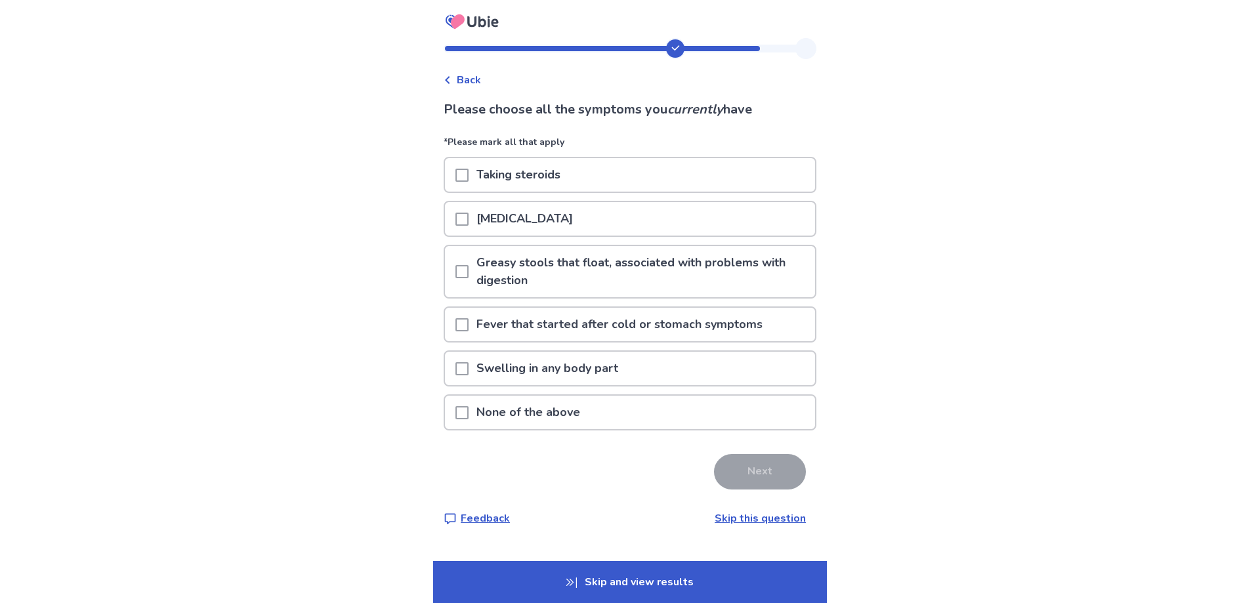
click at [516, 407] on p "None of the above" at bounding box center [527, 412] width 119 height 33
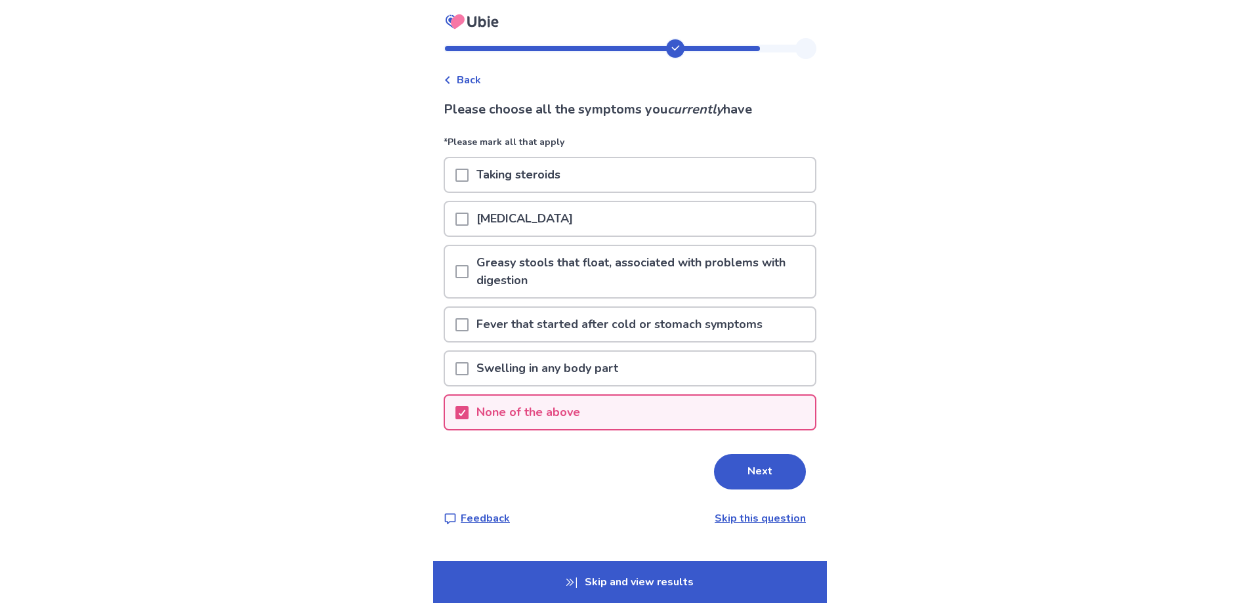
drag, startPoint x: 779, startPoint y: 474, endPoint x: 365, endPoint y: 389, distance: 422.5
click at [777, 474] on button "Next" at bounding box center [760, 471] width 92 height 35
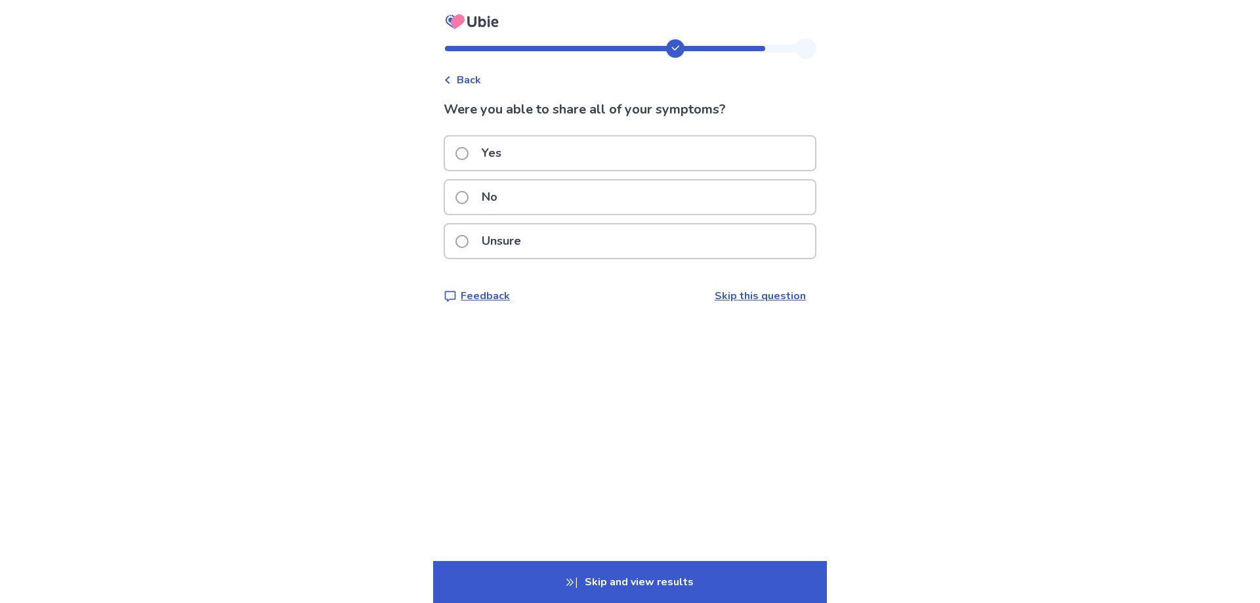
drag, startPoint x: 480, startPoint y: 217, endPoint x: 480, endPoint y: 205, distance: 12.5
click at [480, 209] on div "No" at bounding box center [629, 201] width 373 height 44
click at [480, 204] on label "No" at bounding box center [480, 196] width 50 height 33
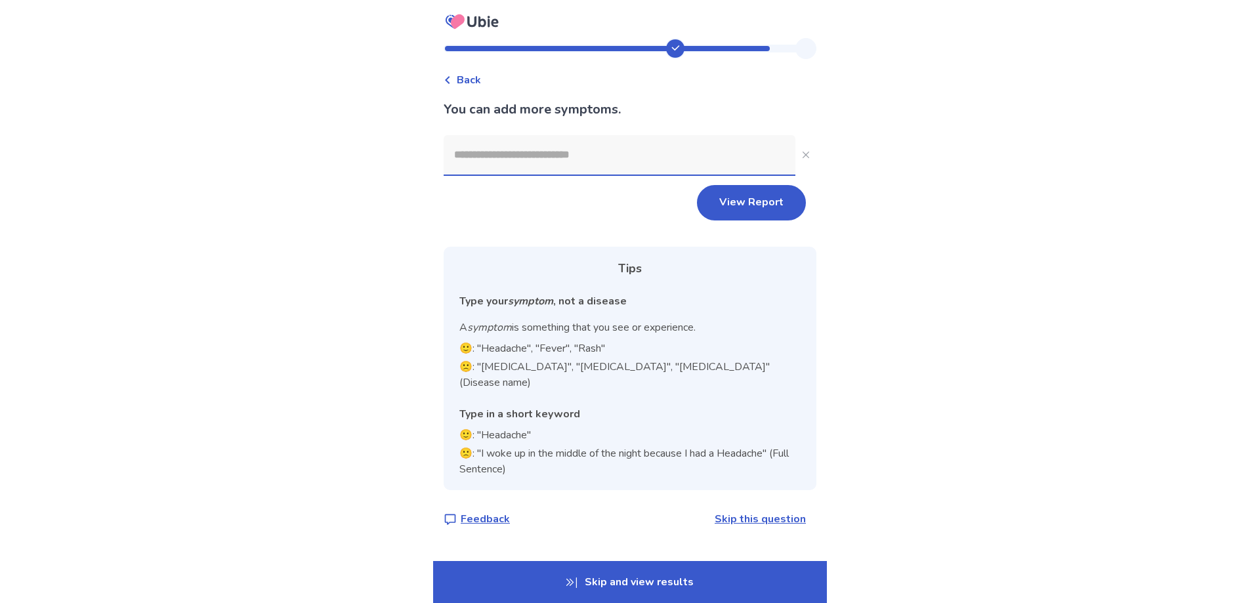
click at [523, 163] on input at bounding box center [619, 154] width 352 height 39
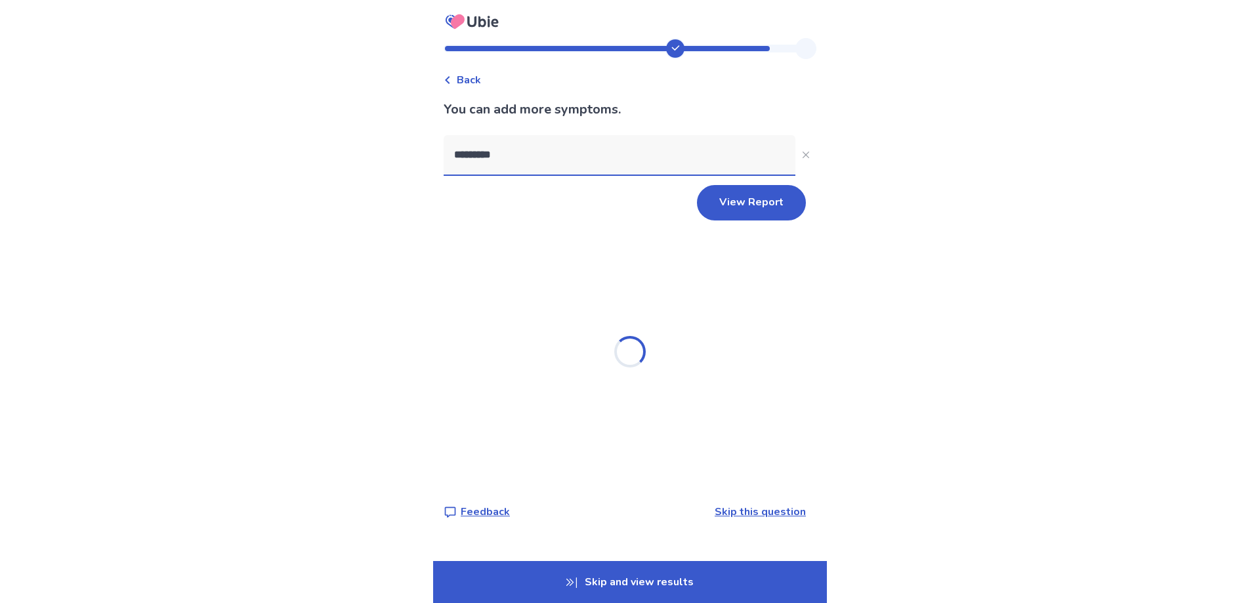
type input "*********"
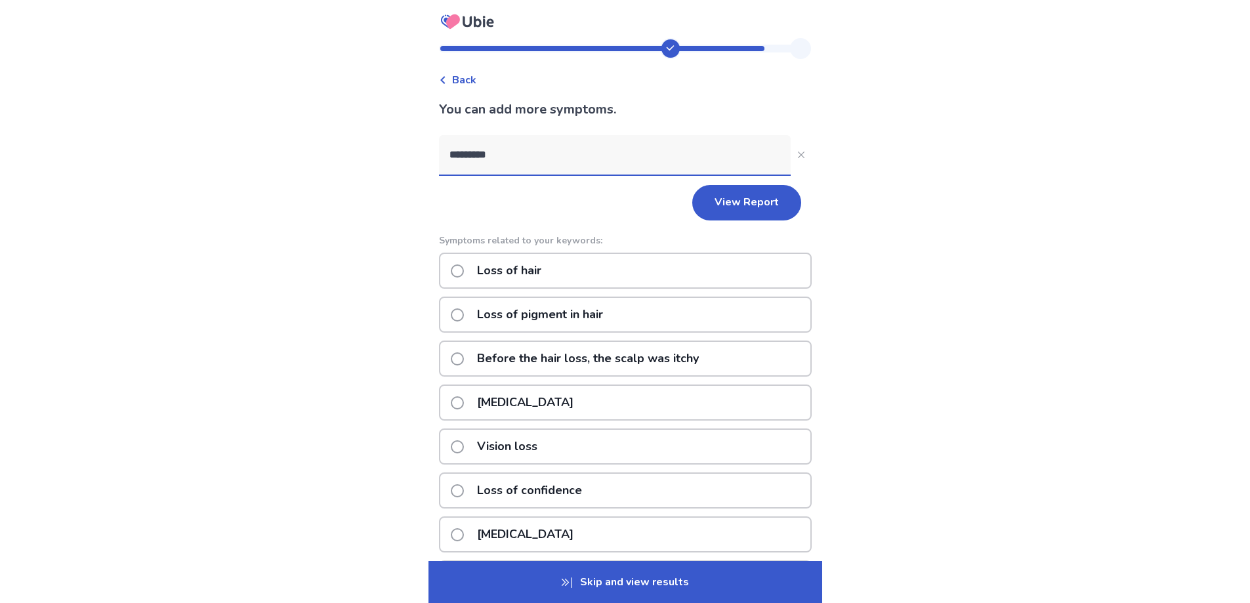
click at [540, 266] on p "Loss of hair" at bounding box center [509, 270] width 80 height 33
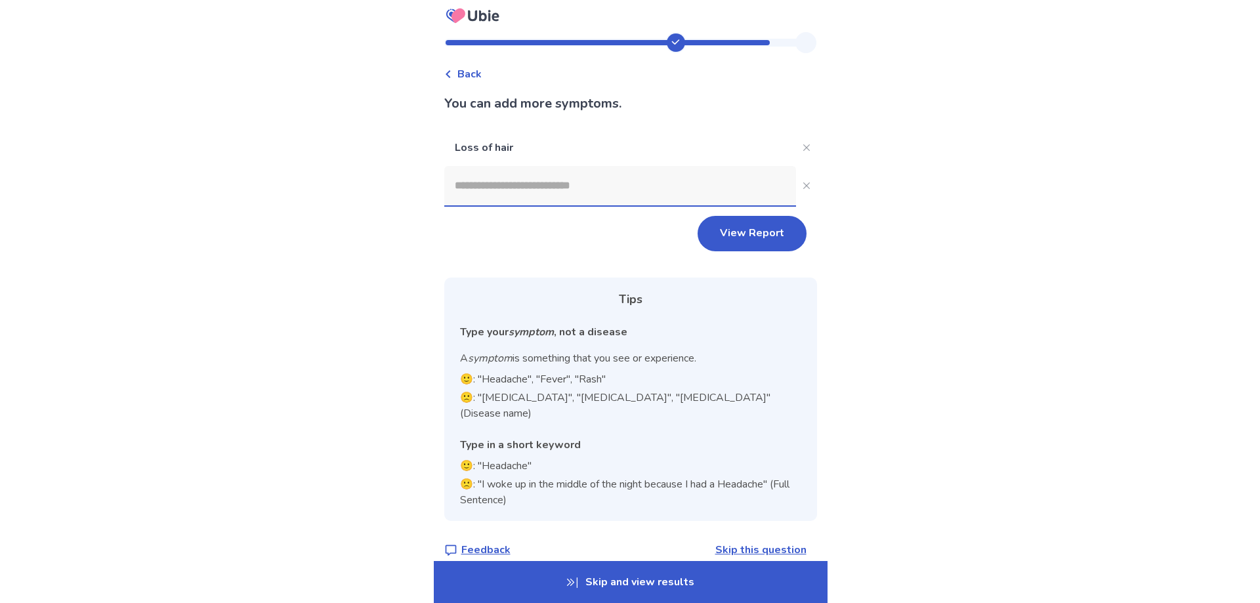
scroll to position [8, 0]
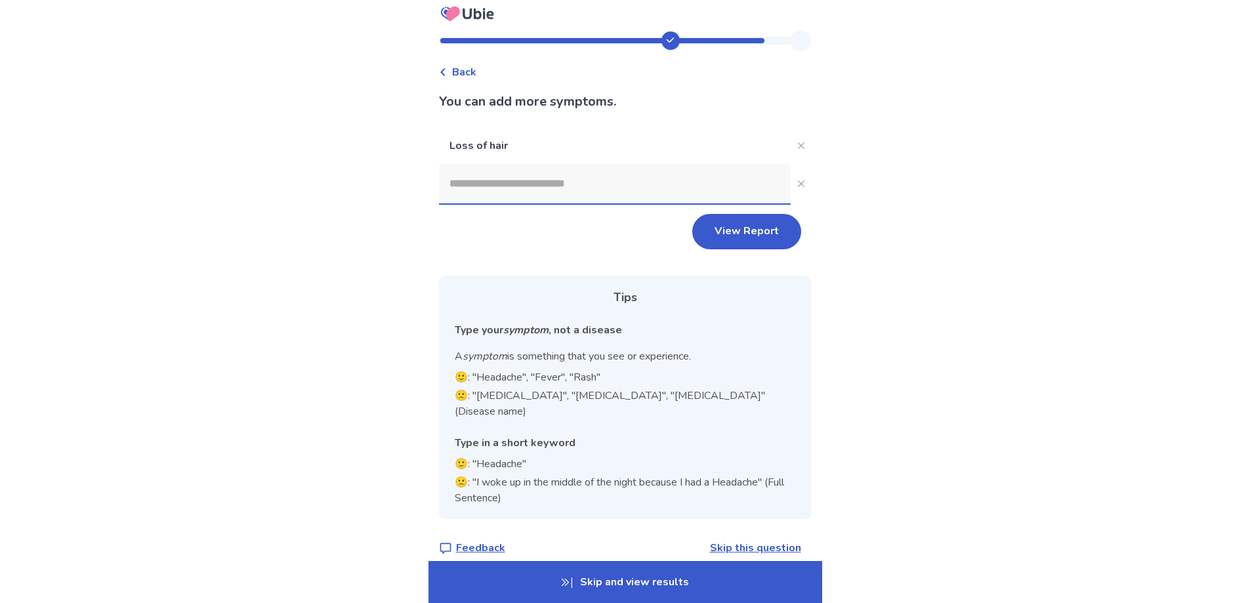
click at [651, 578] on p "Skip and view results" at bounding box center [625, 582] width 394 height 42
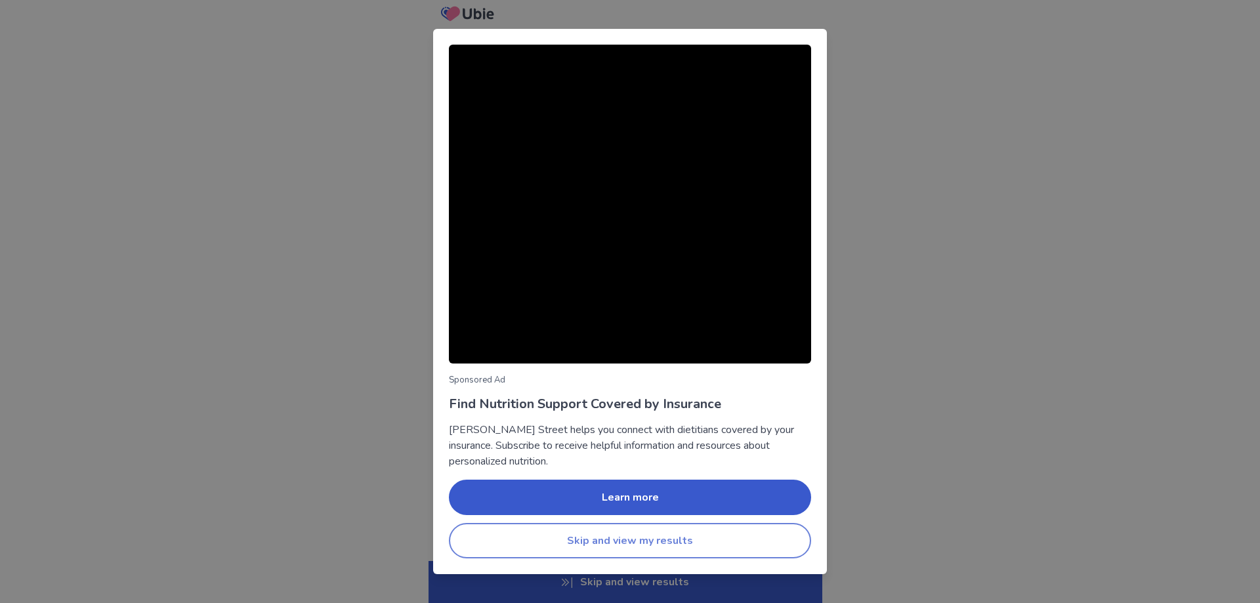
click at [660, 547] on button "Skip and view my results" at bounding box center [630, 540] width 362 height 35
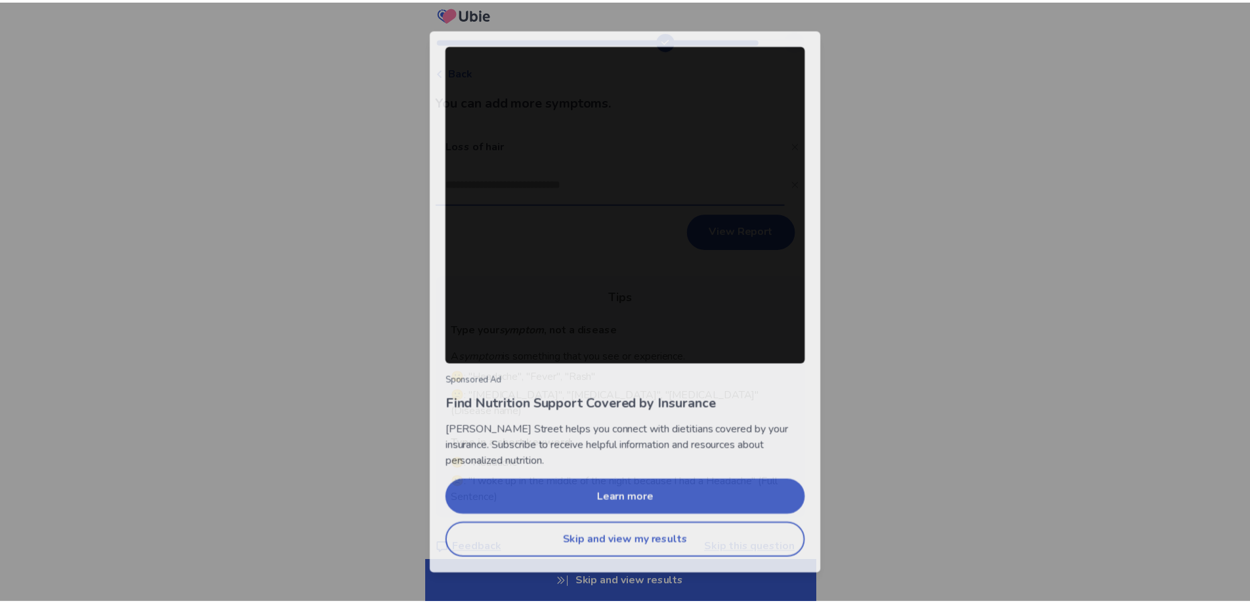
scroll to position [0, 0]
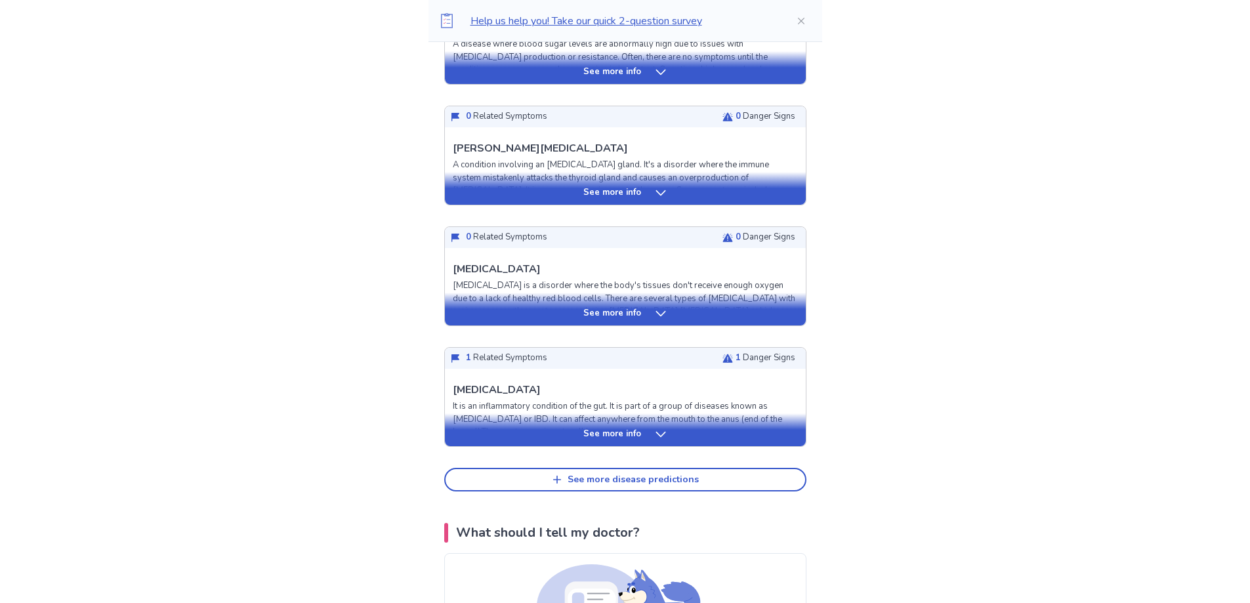
scroll to position [459, 0]
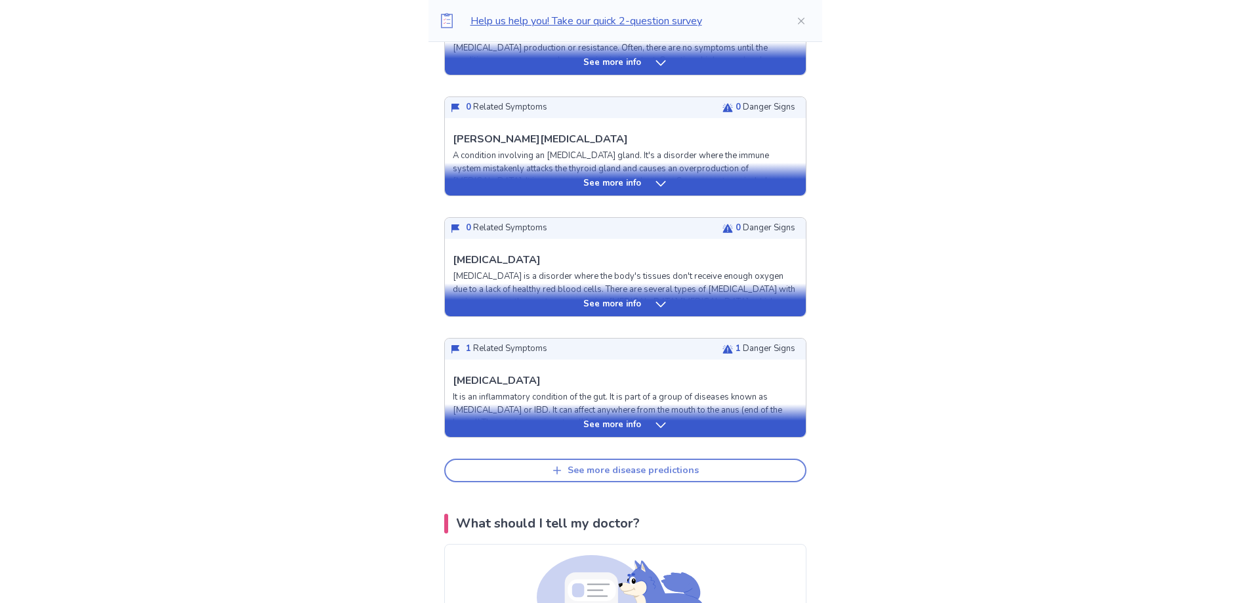
click at [649, 465] on div "See more disease predictions" at bounding box center [632, 470] width 131 height 11
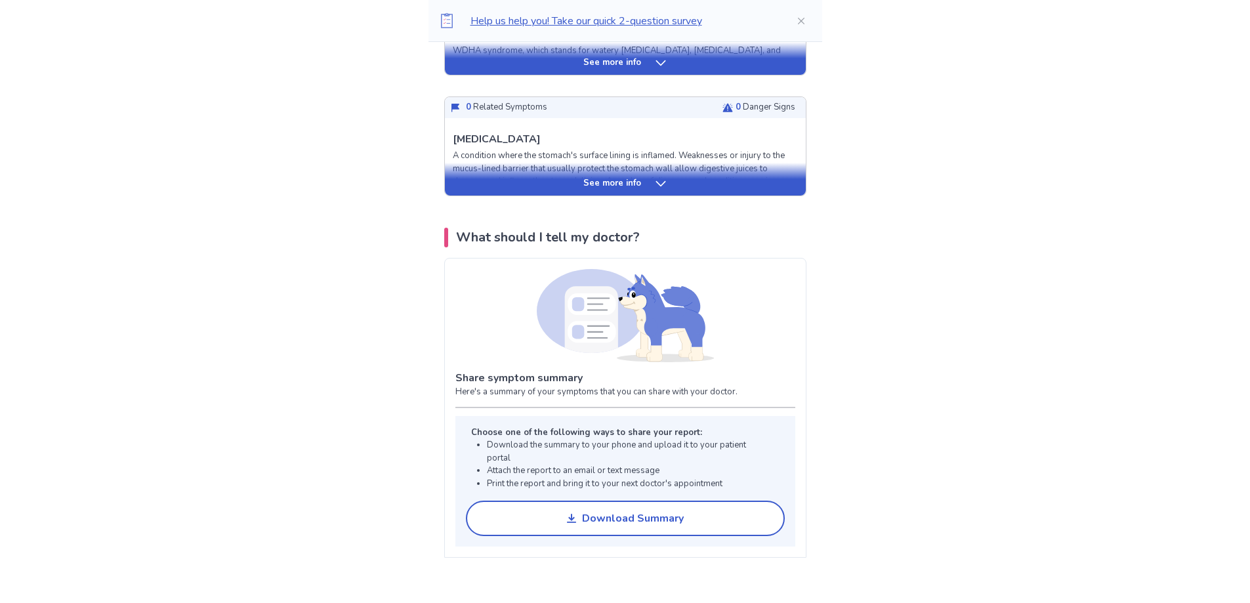
scroll to position [1312, 0]
